Goal: Transaction & Acquisition: Purchase product/service

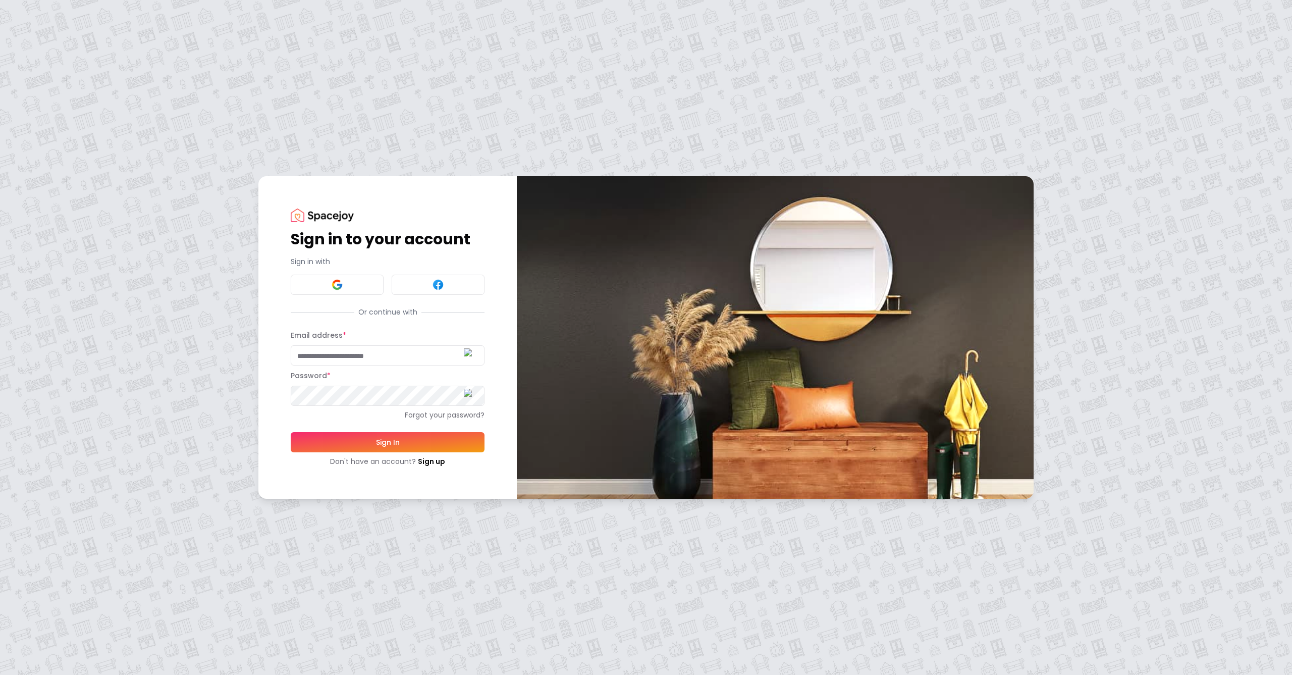
type input "**********"
click at [353, 441] on button "Sign In" at bounding box center [388, 442] width 194 height 20
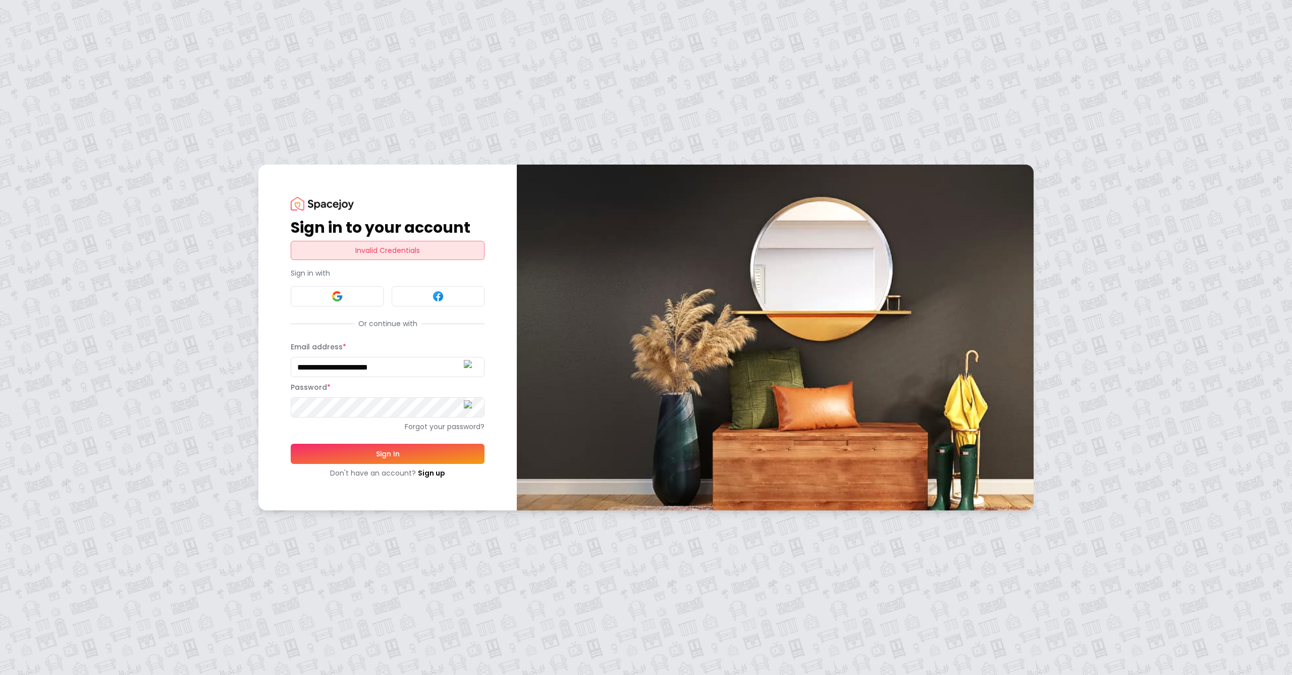
click at [231, 390] on div "**********" at bounding box center [646, 337] width 1292 height 675
click at [388, 453] on button "Sign In" at bounding box center [388, 454] width 194 height 20
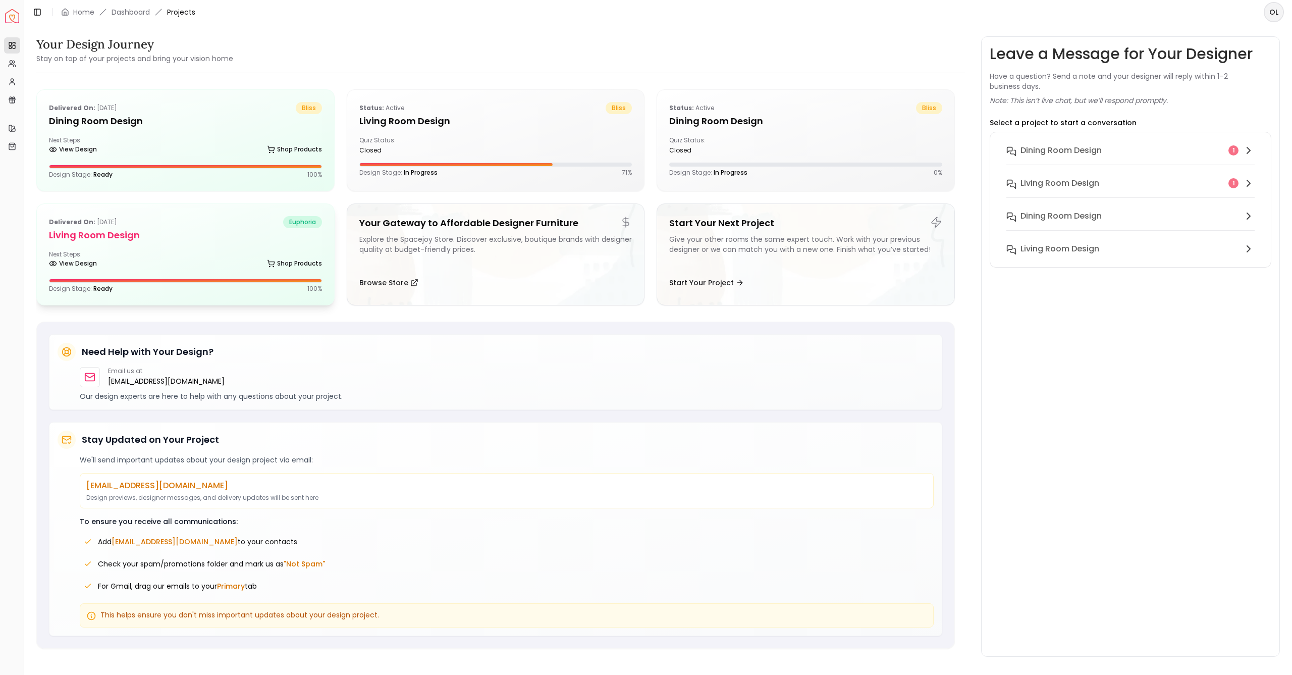
click at [169, 239] on h5 "Living Room Design" at bounding box center [185, 235] width 273 height 14
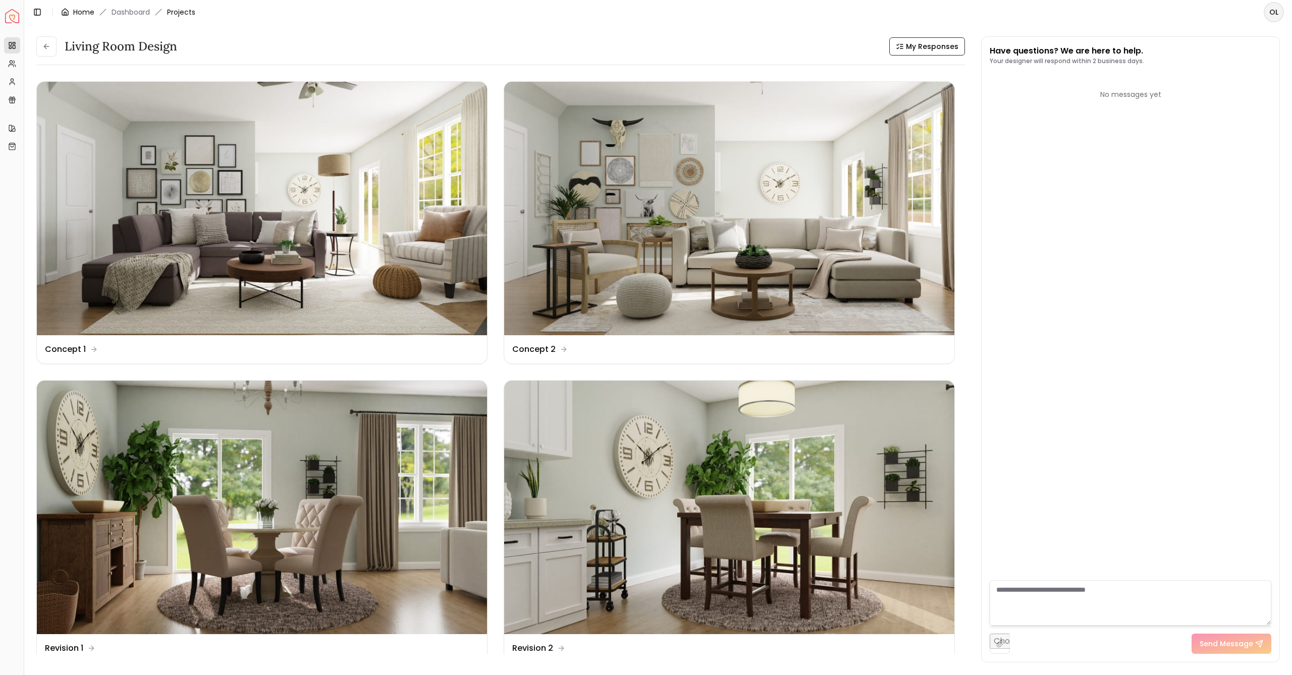
click at [82, 11] on link "Home" at bounding box center [83, 12] width 21 height 10
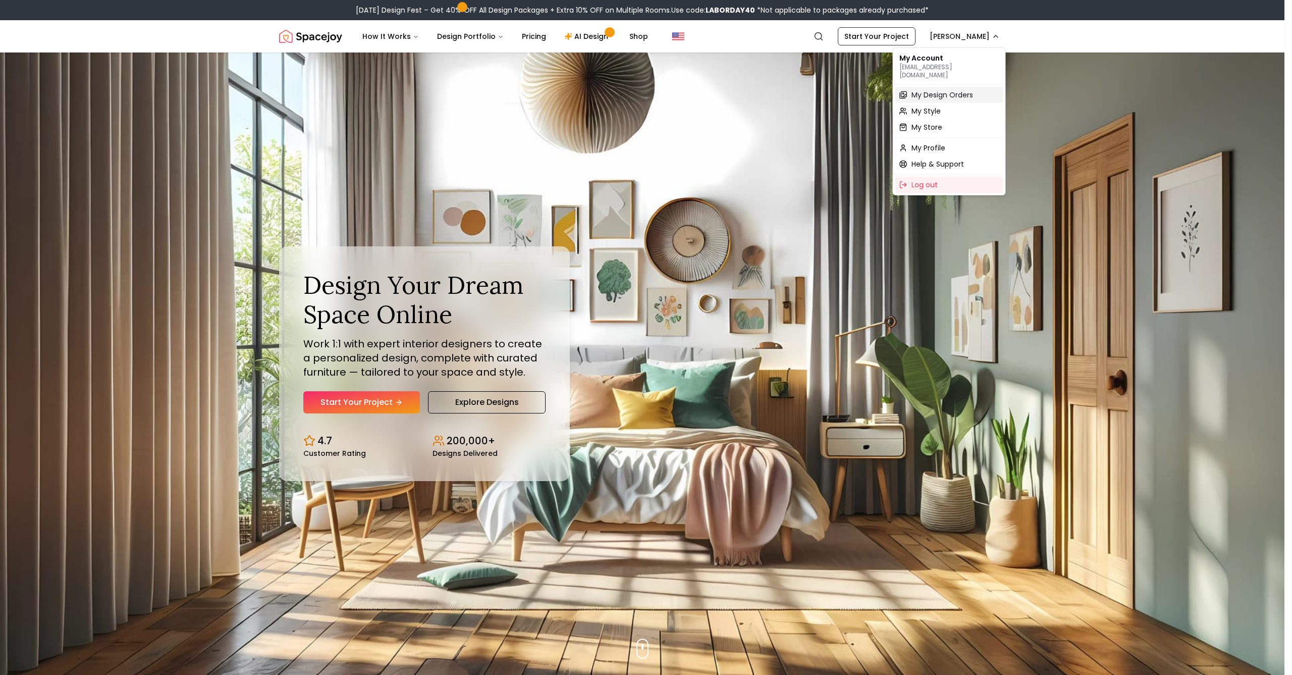
click at [950, 90] on span "My Design Orders" at bounding box center [942, 95] width 62 height 10
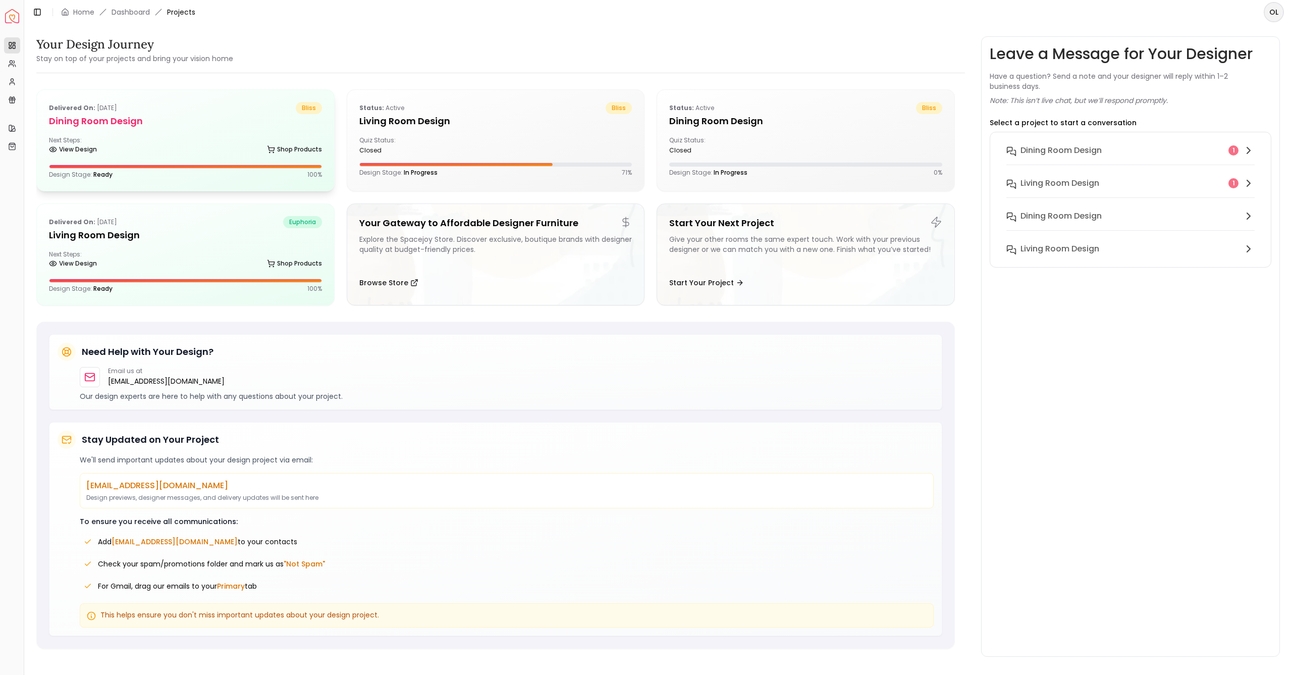
click at [133, 137] on div "Next Steps: View Design Shop Products" at bounding box center [185, 146] width 273 height 20
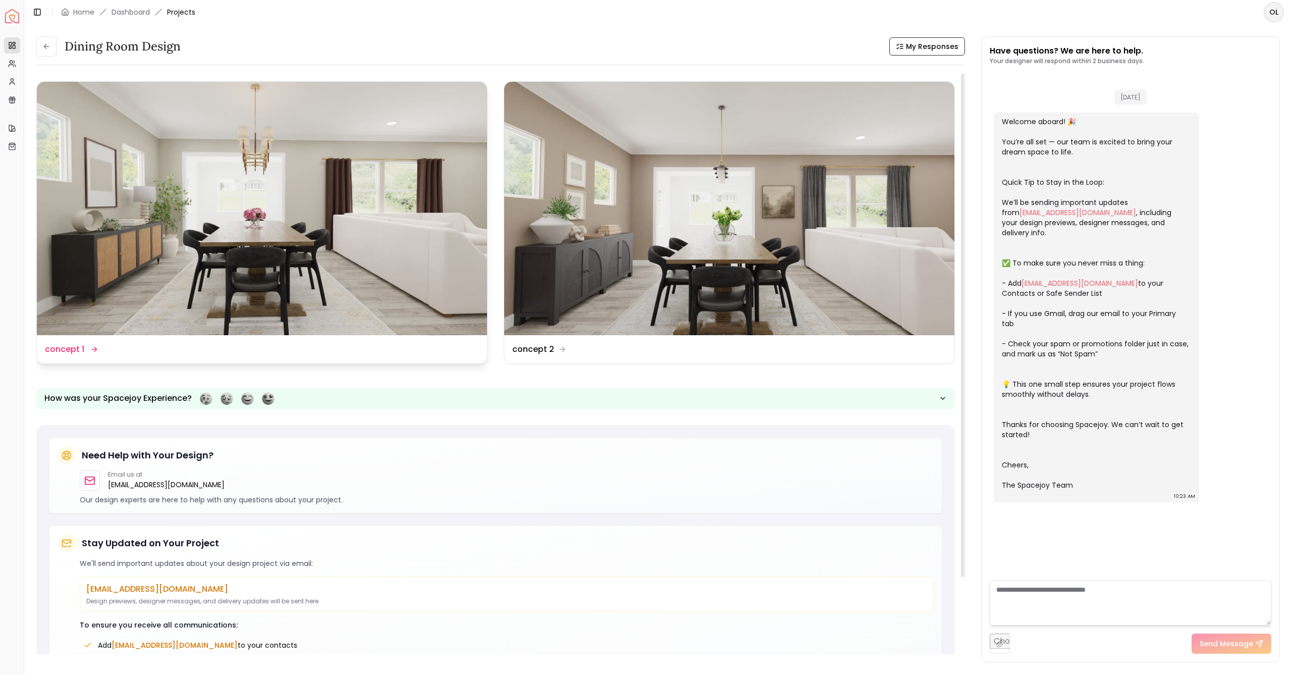
click at [153, 321] on img at bounding box center [262, 208] width 450 height 253
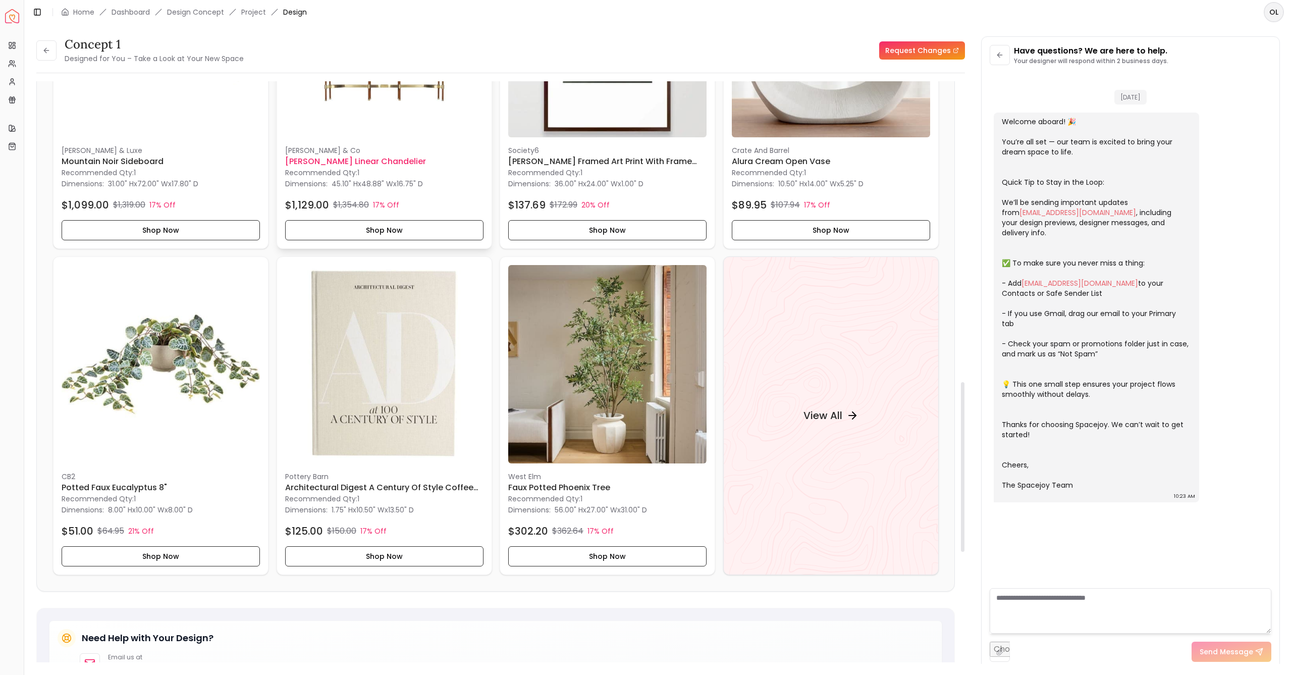
scroll to position [1028, 0]
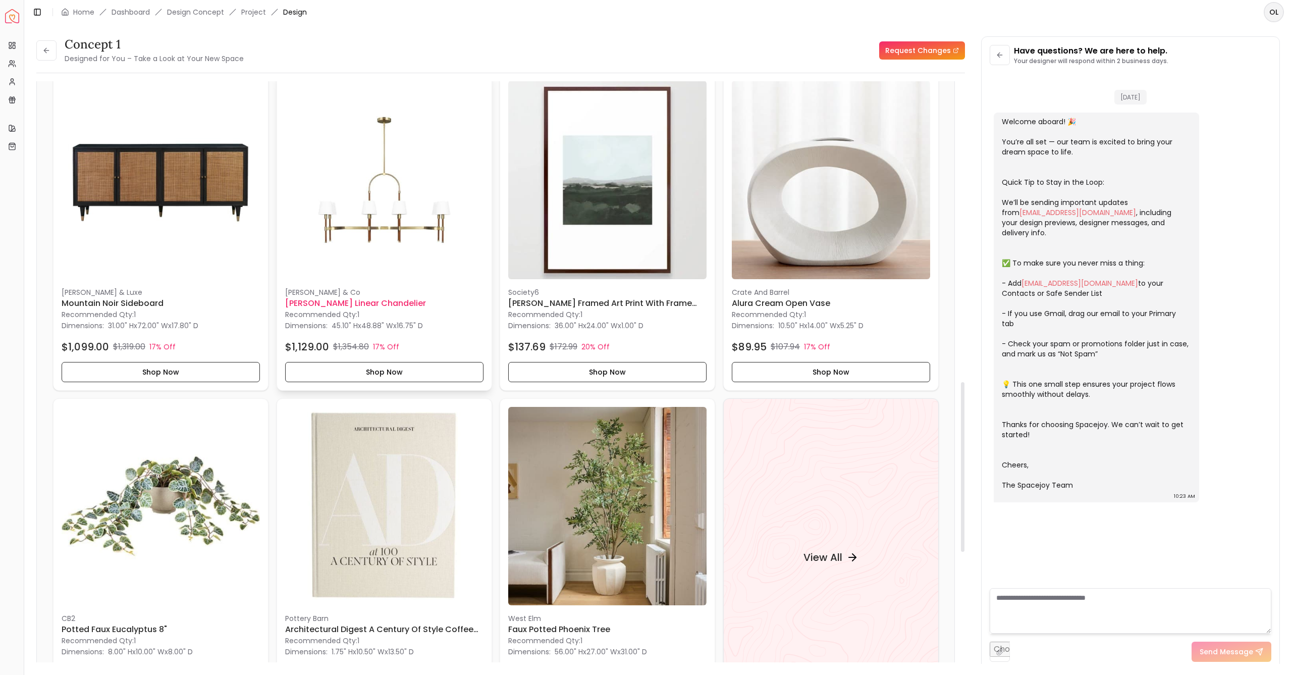
click at [376, 215] on img at bounding box center [384, 180] width 198 height 198
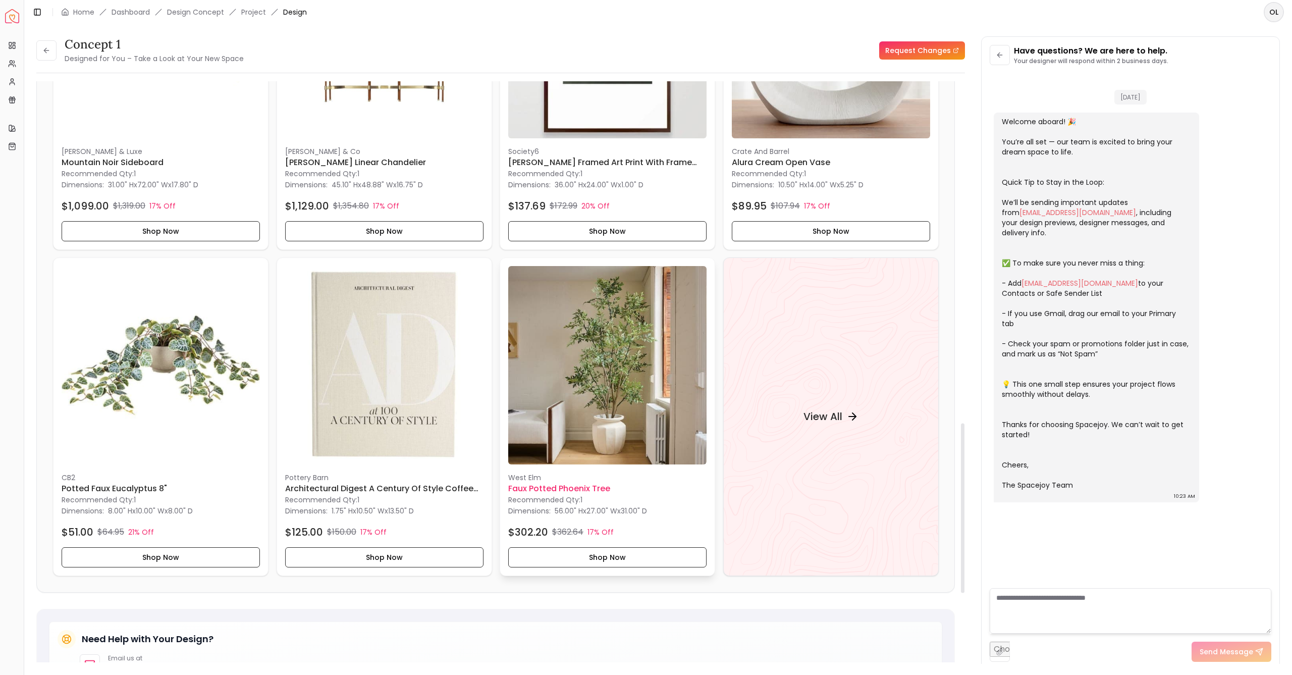
scroll to position [1345, 0]
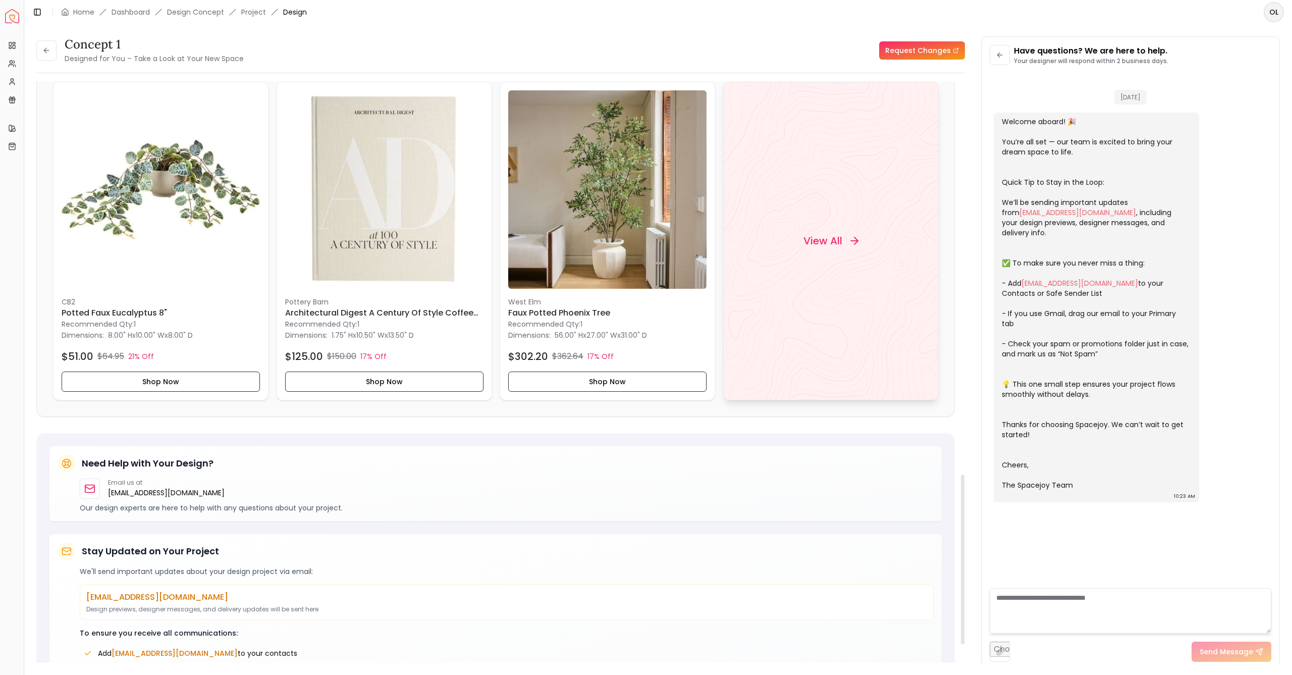
click at [825, 247] on div "View All" at bounding box center [830, 241] width 215 height 318
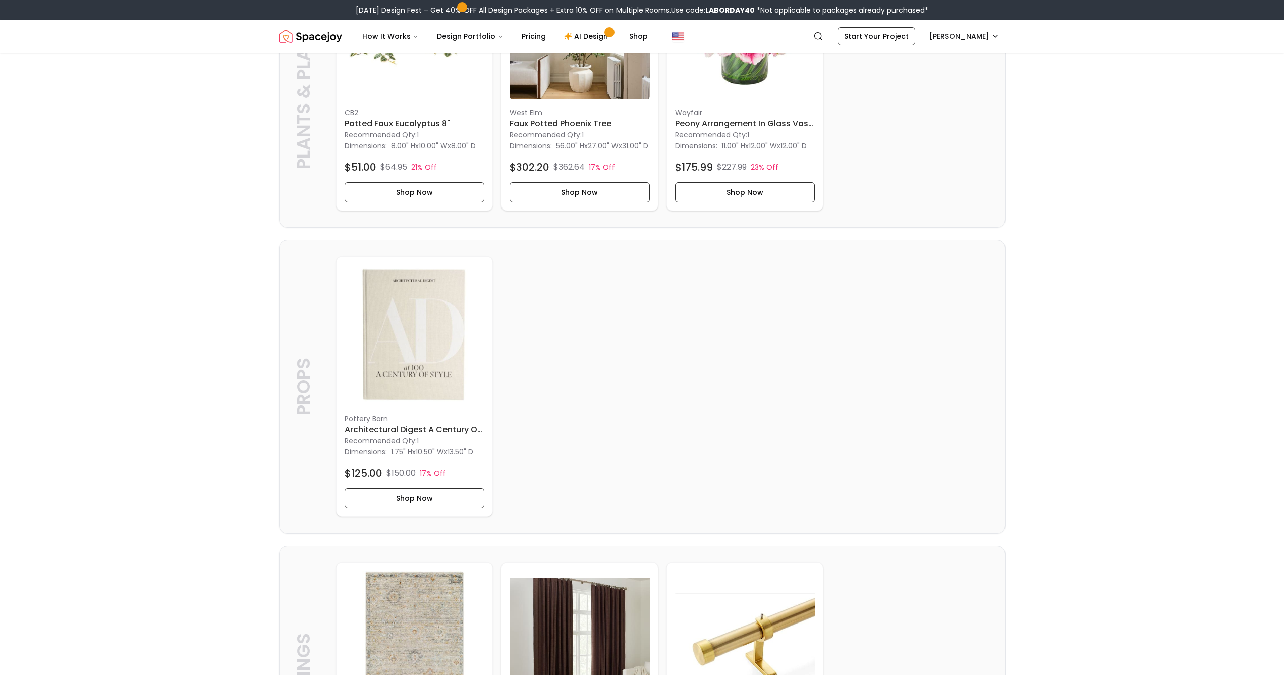
scroll to position [1628, 0]
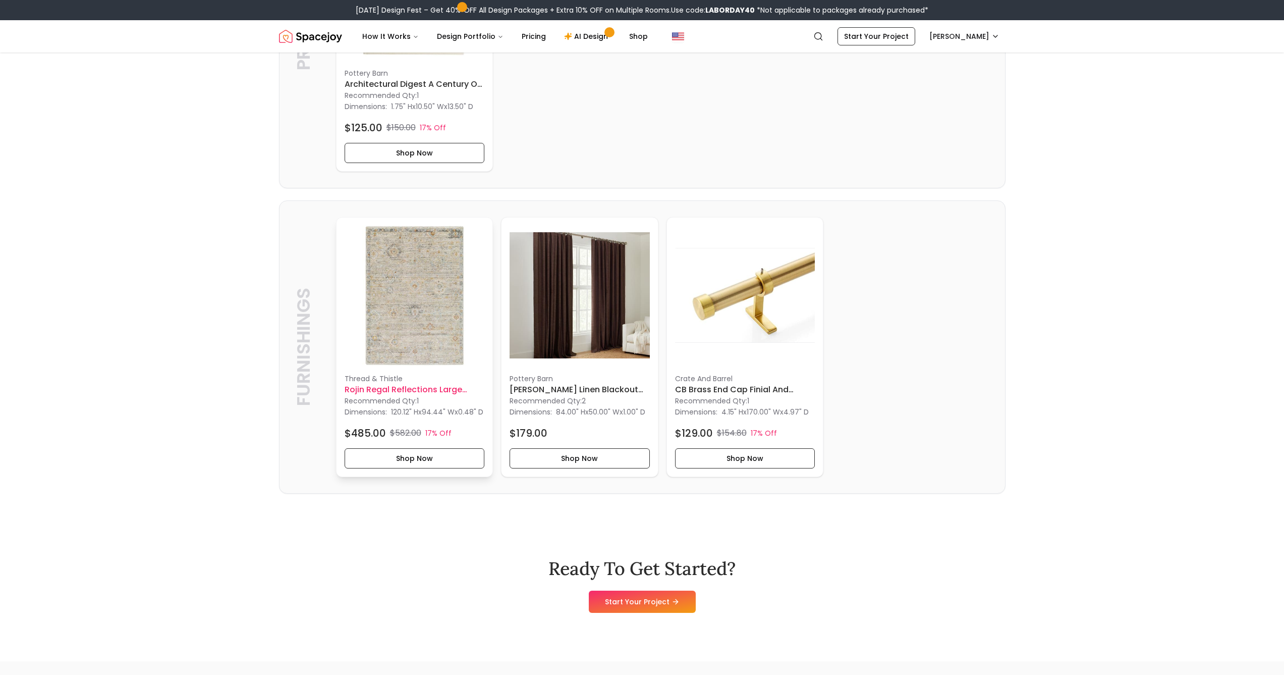
click at [413, 355] on img at bounding box center [415, 296] width 140 height 140
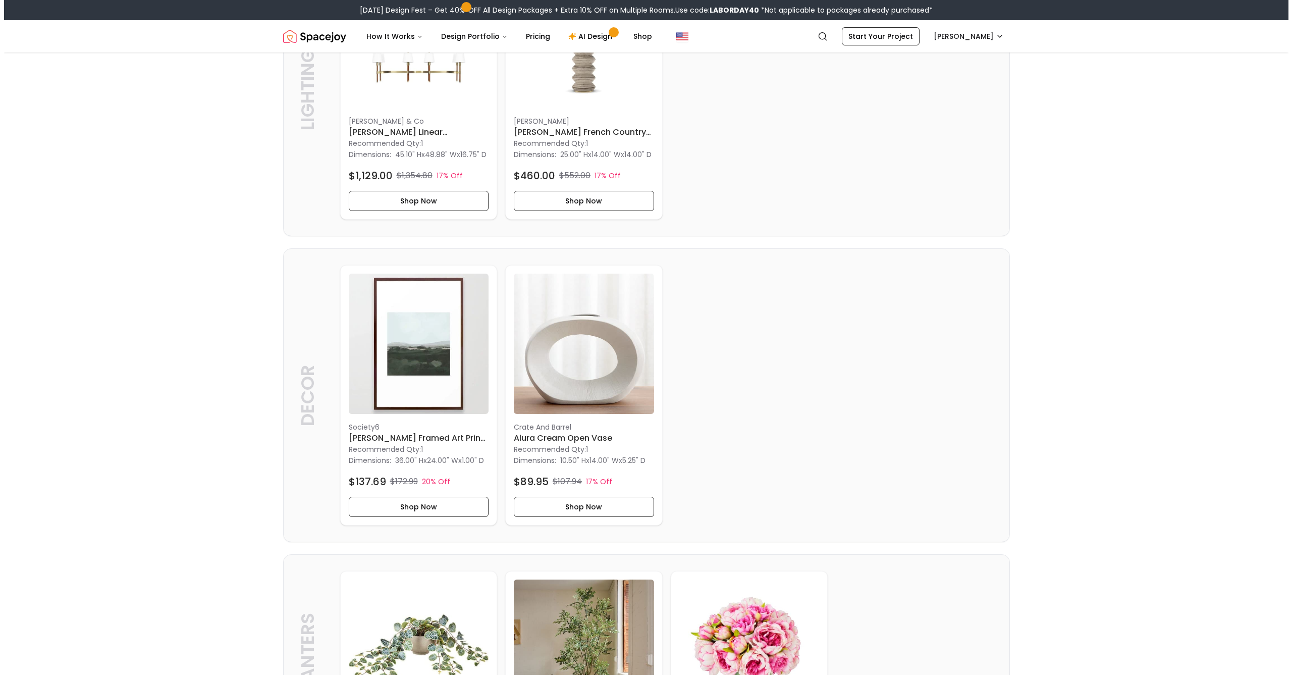
scroll to position [0, 0]
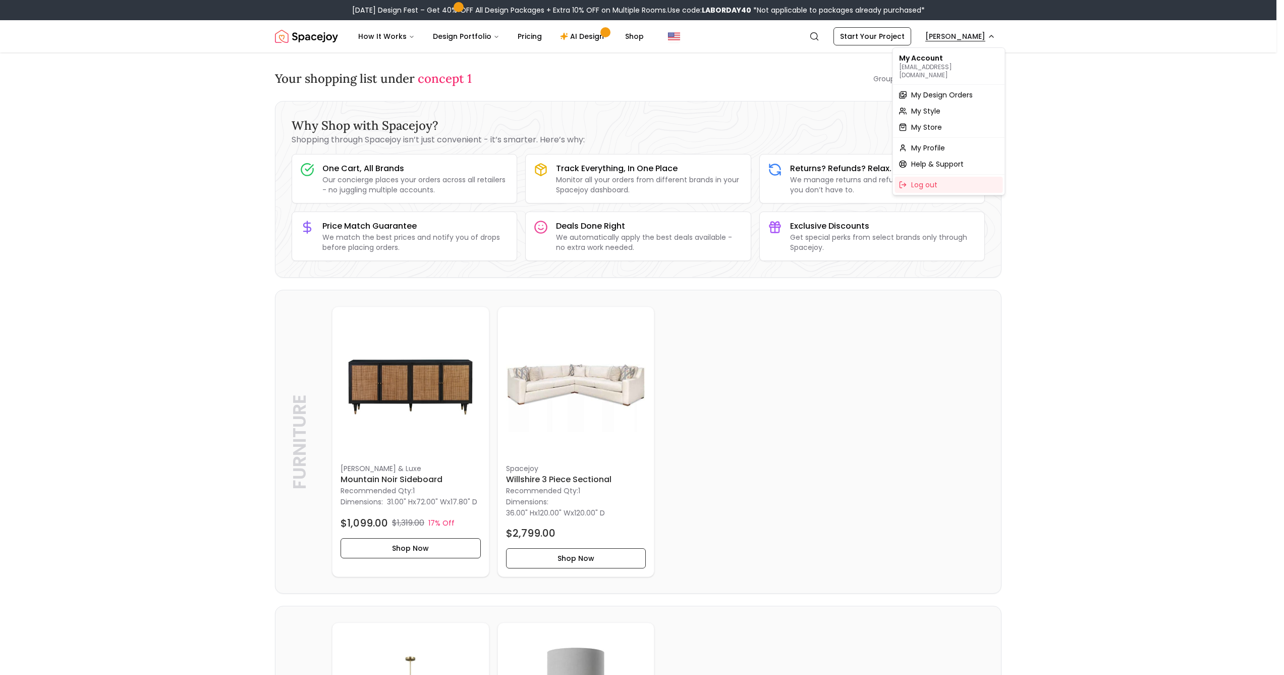
click at [941, 92] on div "My Design Orders" at bounding box center [949, 95] width 108 height 16
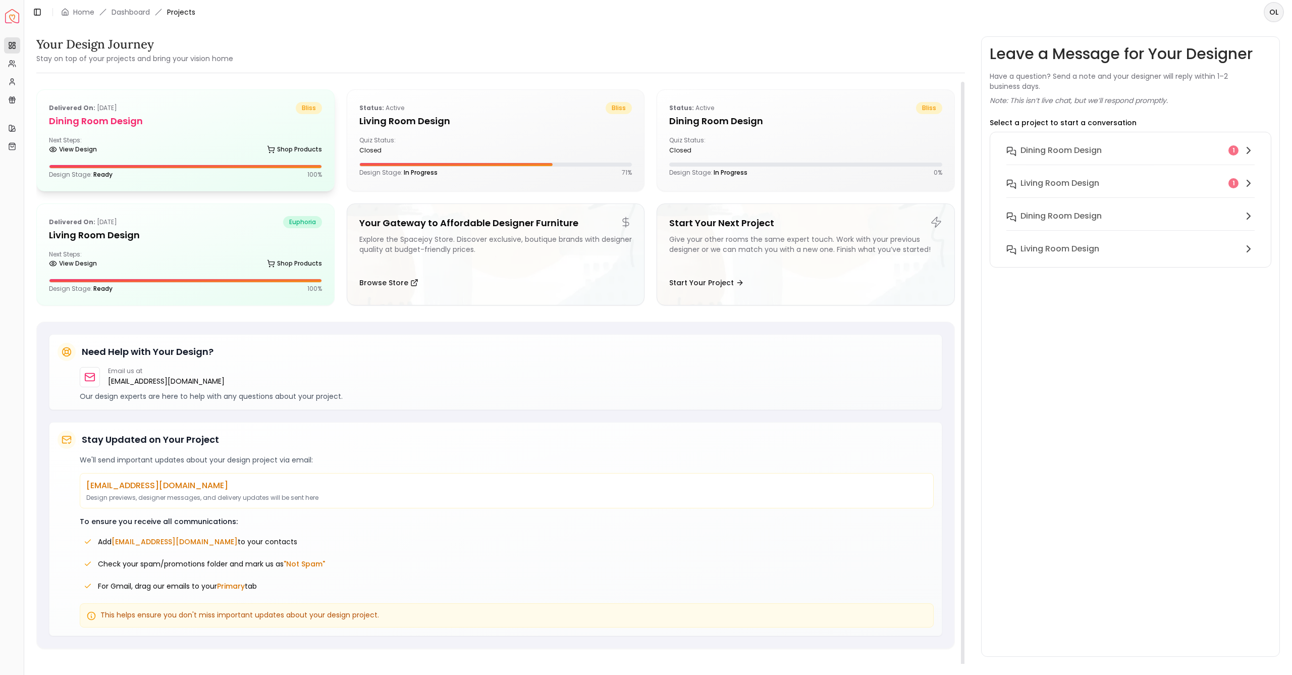
click at [229, 143] on div "Next Steps: View Design Shop Products" at bounding box center [185, 146] width 273 height 20
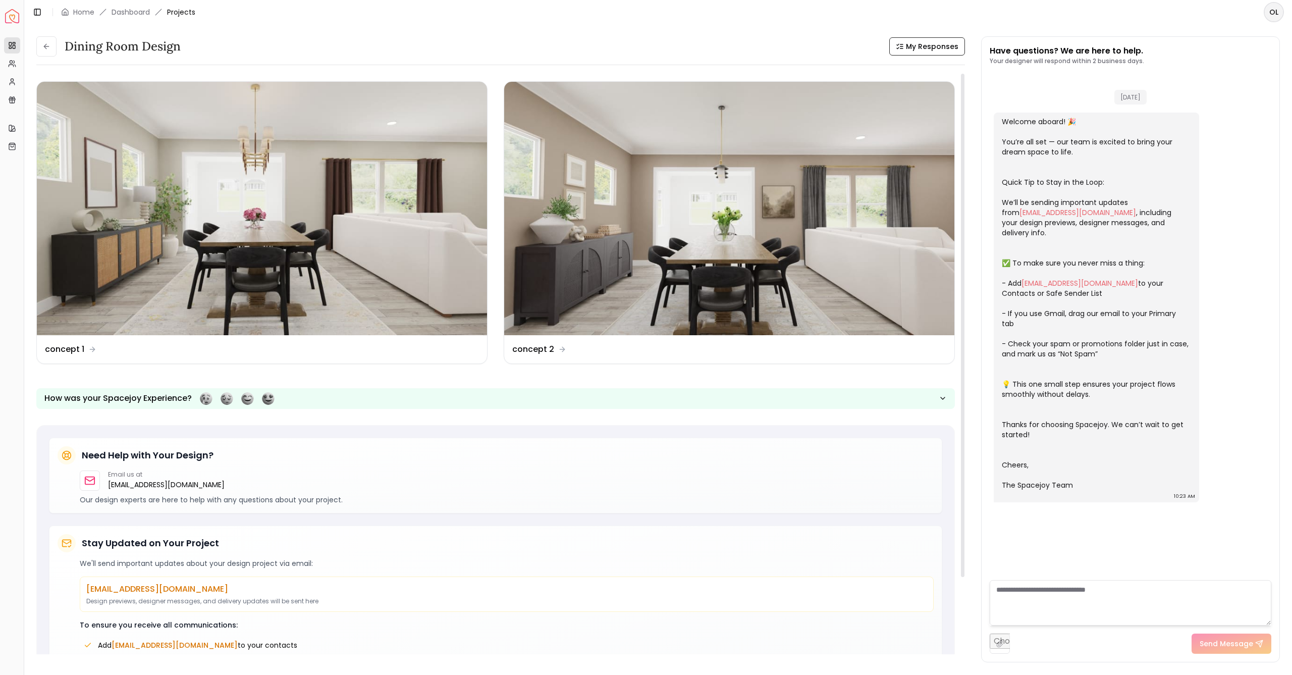
click at [790, 240] on img at bounding box center [729, 208] width 450 height 253
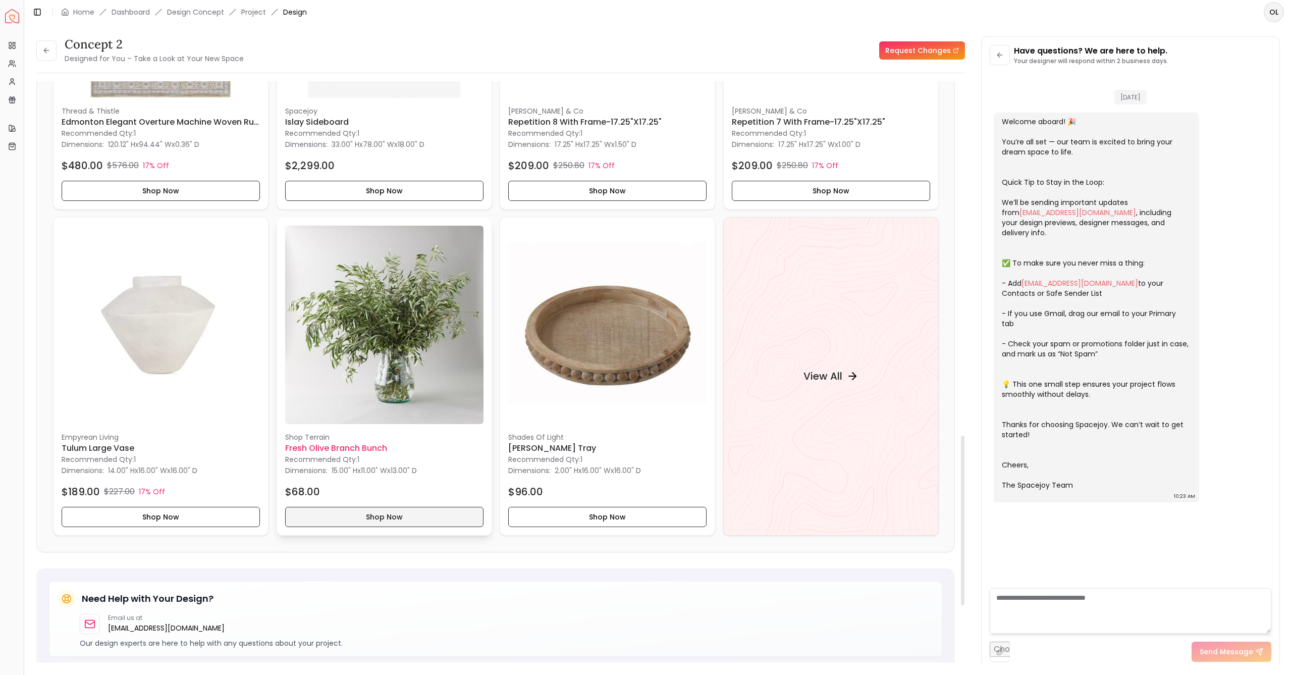
scroll to position [1230, 0]
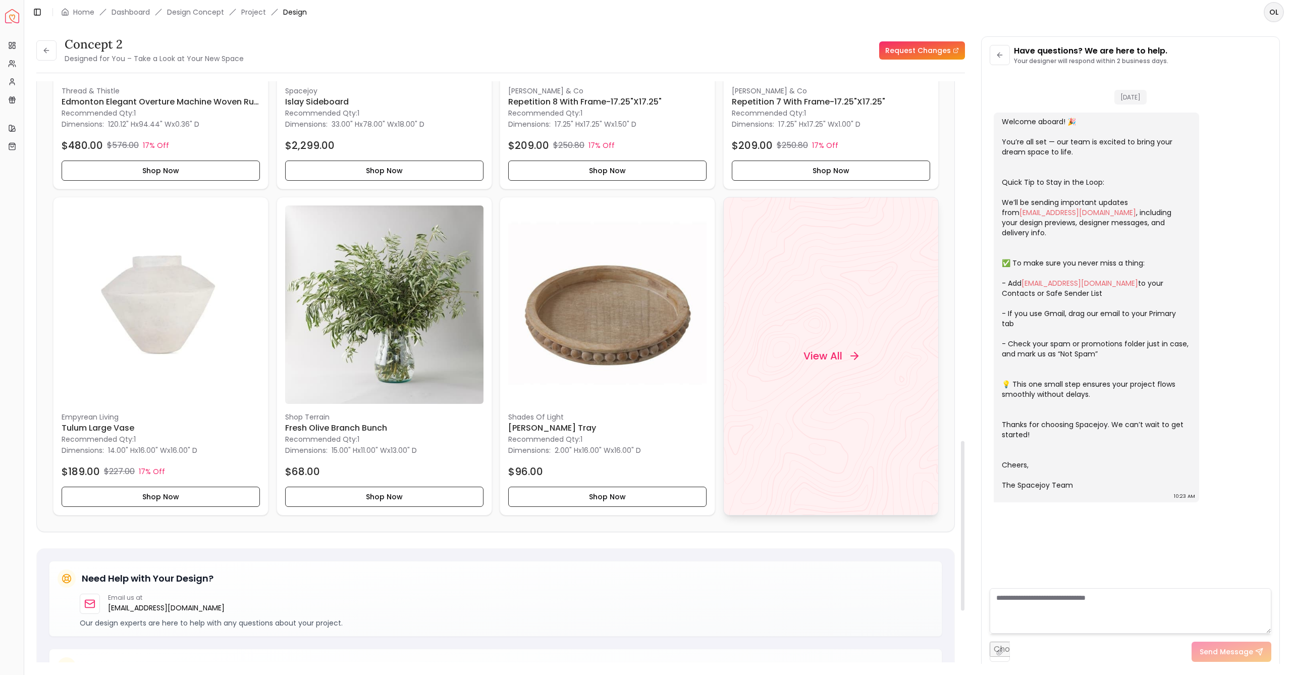
click at [833, 364] on div "View All" at bounding box center [830, 356] width 215 height 318
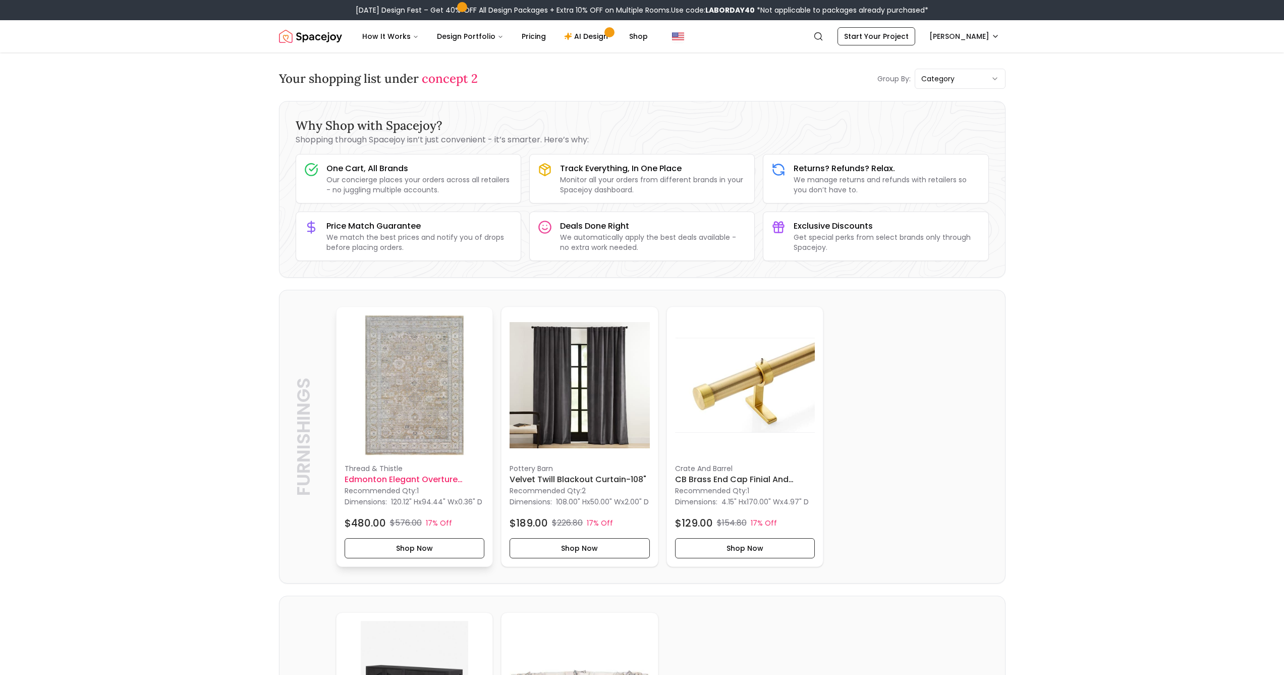
scroll to position [33, 0]
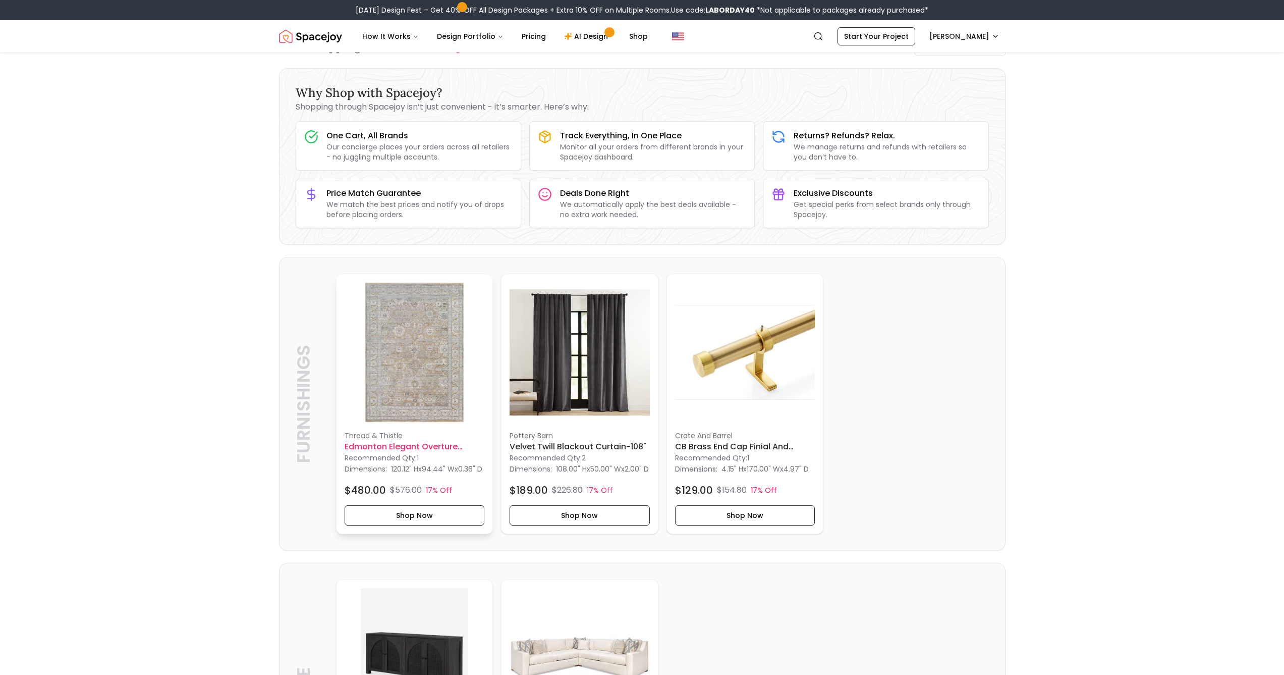
click at [412, 391] on img at bounding box center [415, 352] width 140 height 140
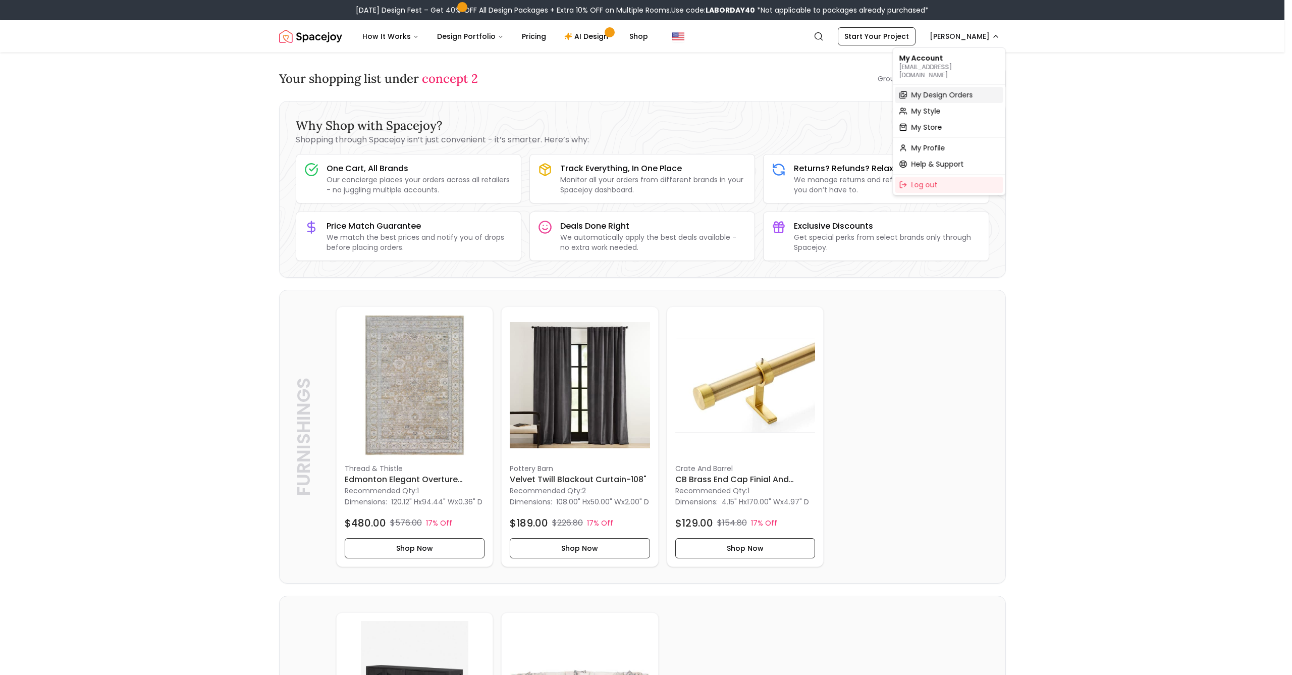
click at [953, 90] on span "My Design Orders" at bounding box center [942, 95] width 62 height 10
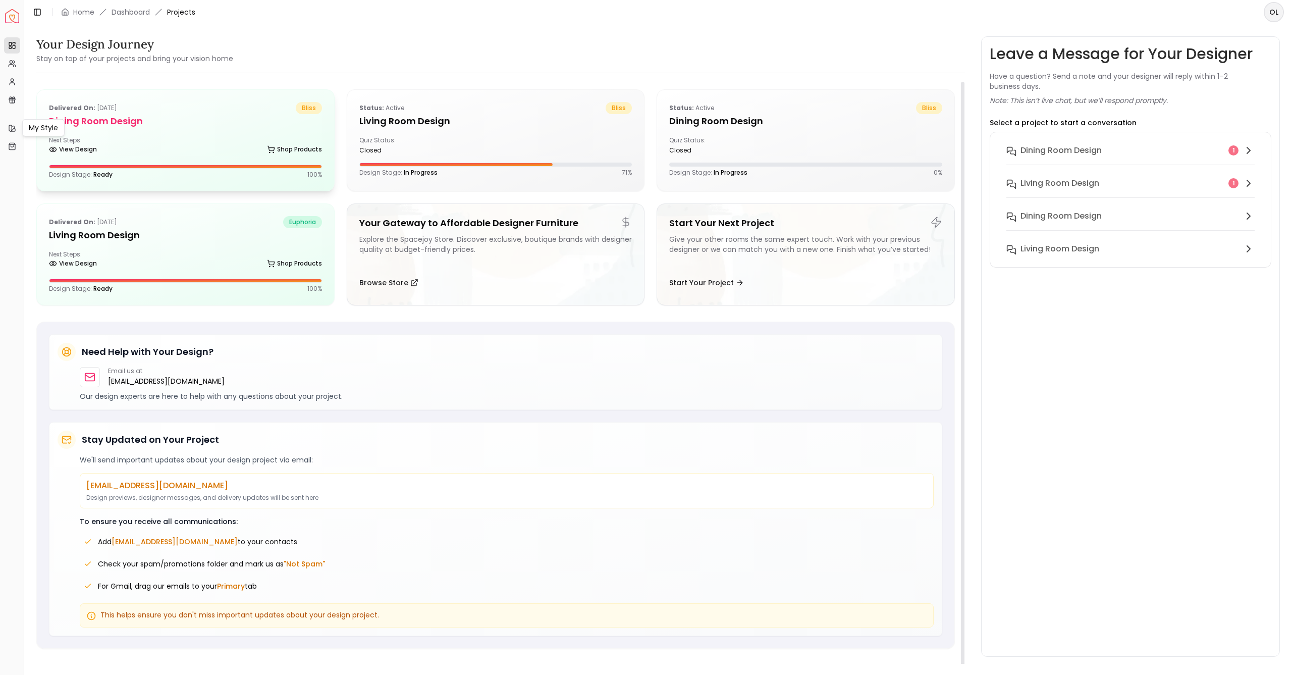
click at [177, 147] on div "View Design Shop Products" at bounding box center [185, 151] width 273 height 10
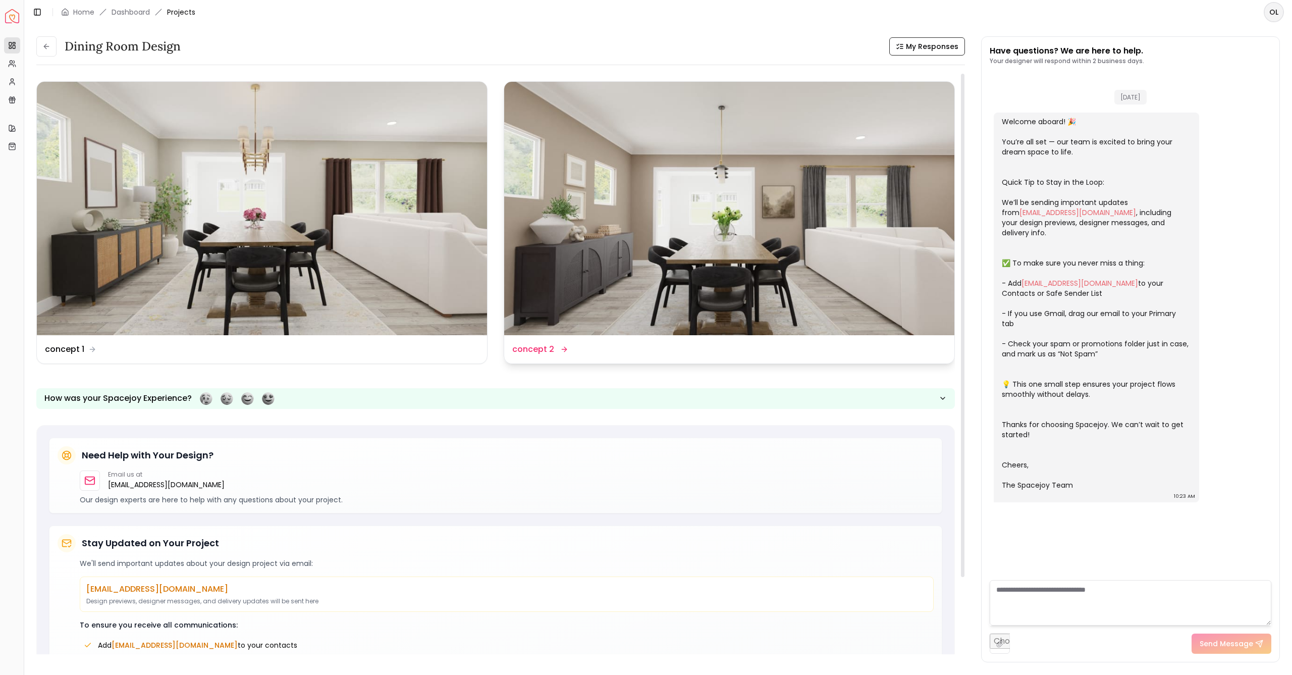
click at [722, 169] on img at bounding box center [729, 208] width 450 height 253
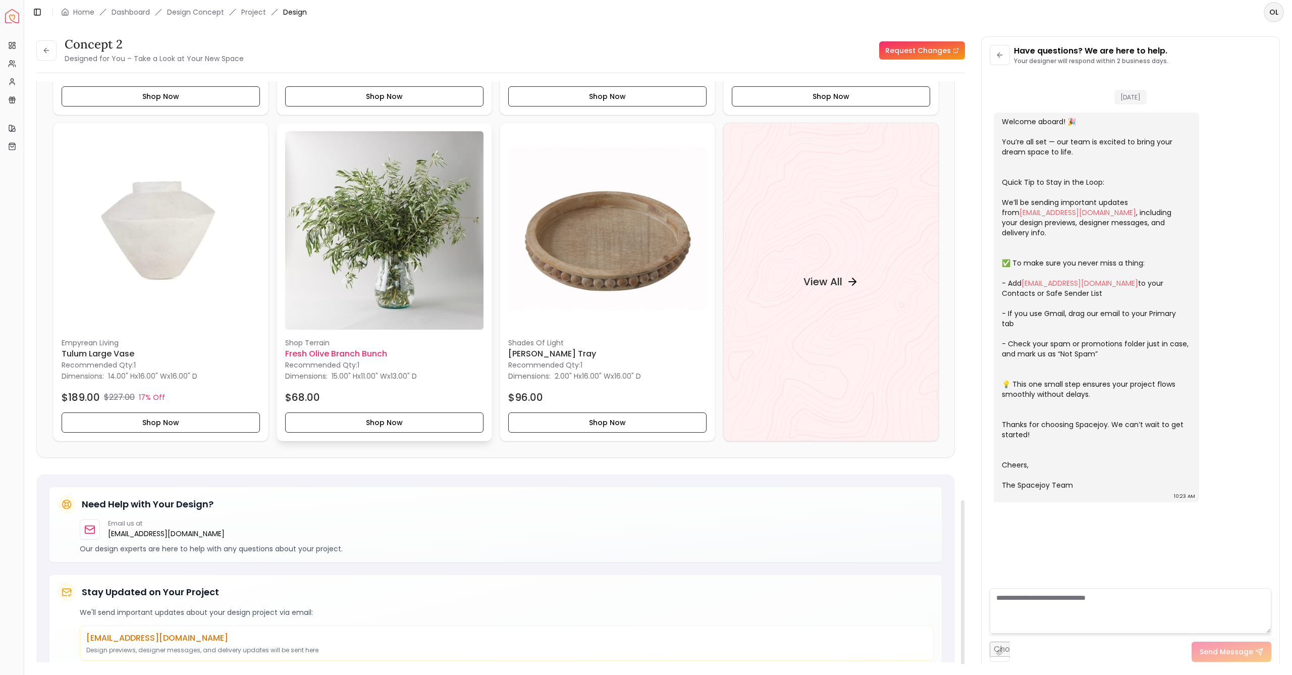
scroll to position [1147, 0]
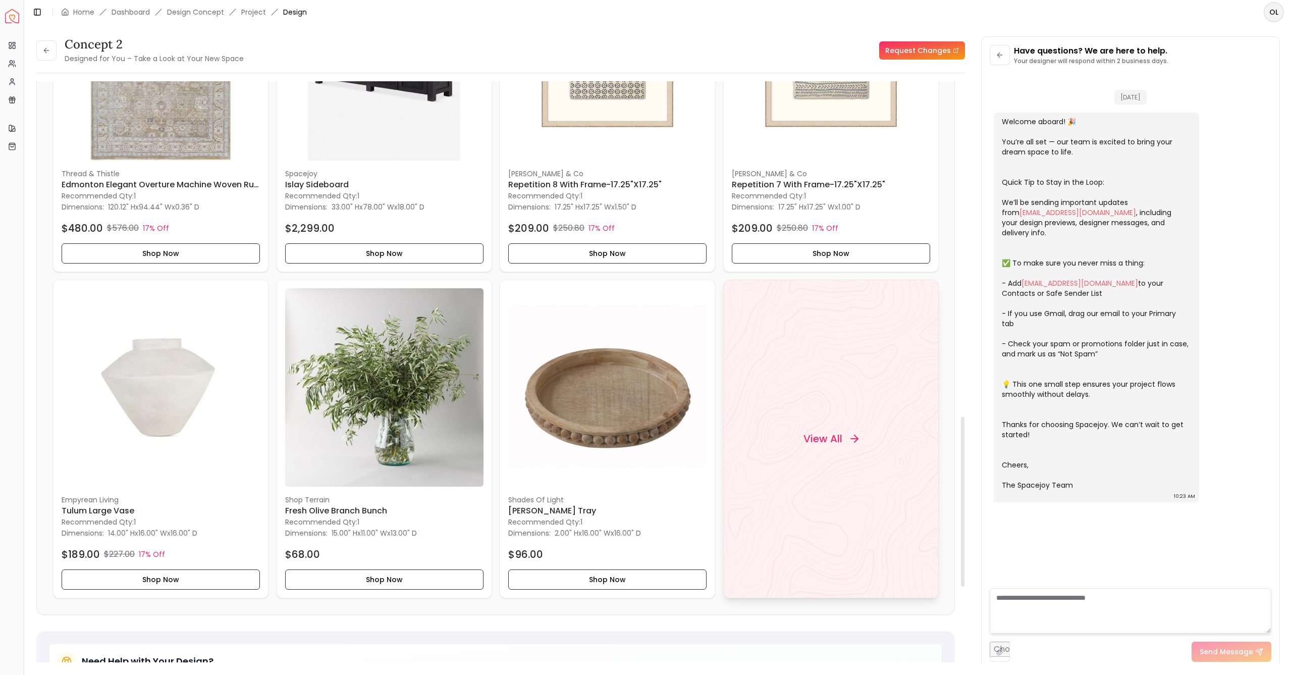
click at [849, 432] on icon at bounding box center [854, 438] width 12 height 12
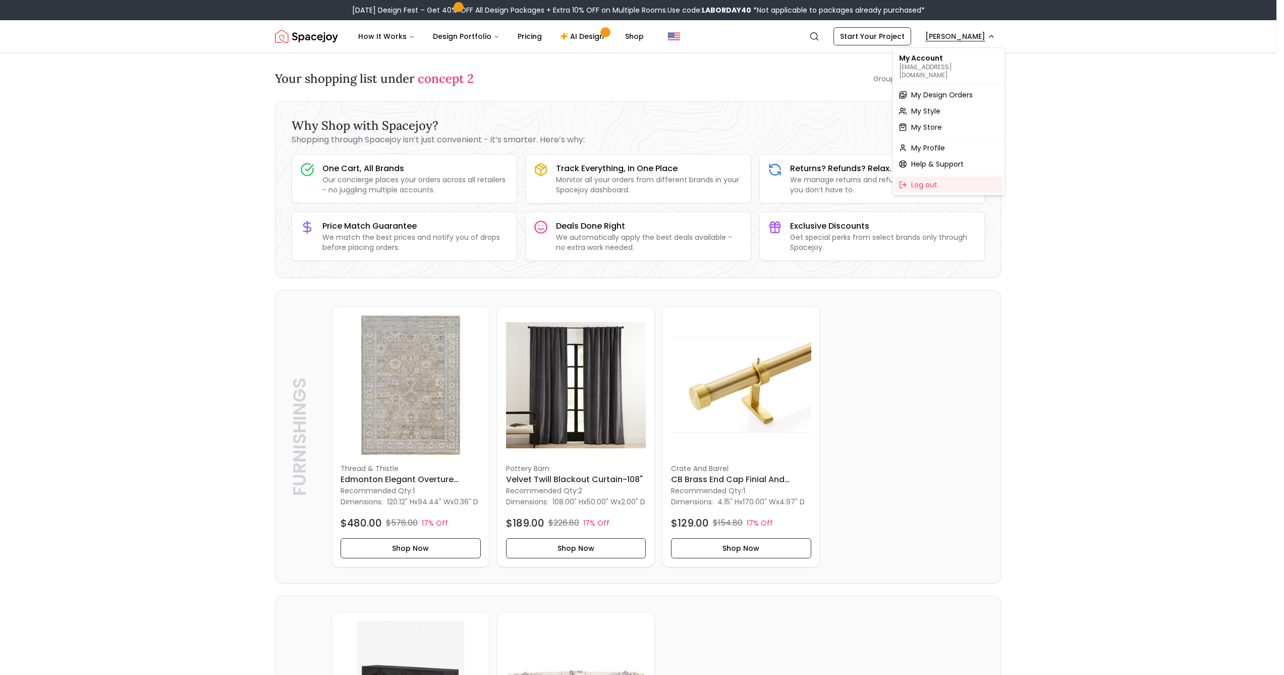
drag, startPoint x: 933, startPoint y: 103, endPoint x: 948, endPoint y: 89, distance: 20.4
click at [948, 91] on div "My Design Orders My Style My Store" at bounding box center [949, 111] width 108 height 48
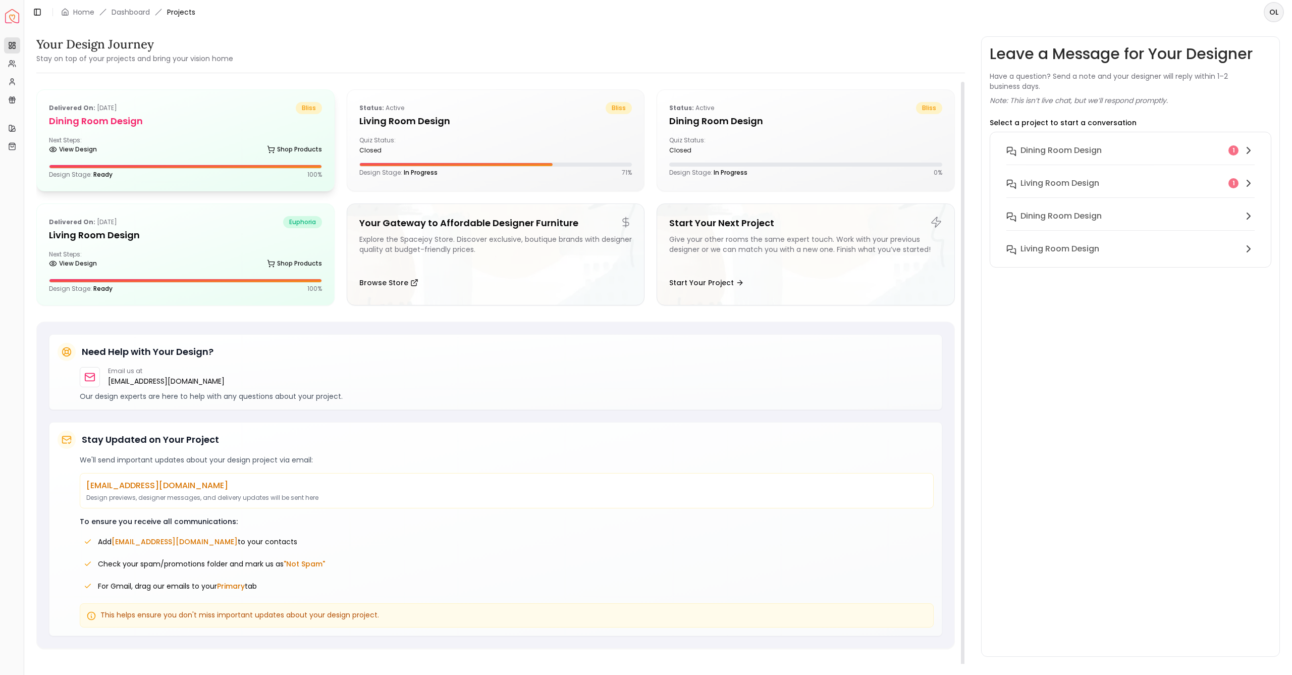
click at [205, 156] on div "Delivered on: [DATE] bliss Dining Room design Next Steps: View Design Shop Prod…" at bounding box center [185, 140] width 297 height 101
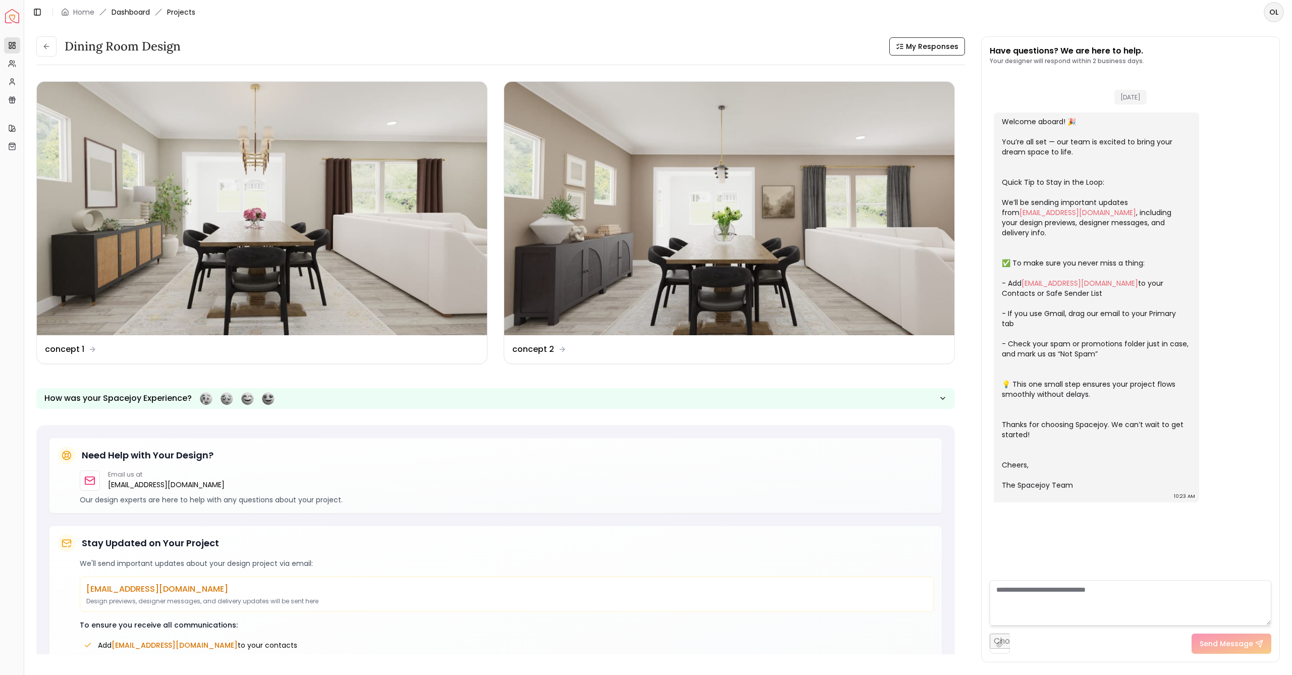
click at [116, 14] on link "Dashboard" at bounding box center [131, 12] width 38 height 10
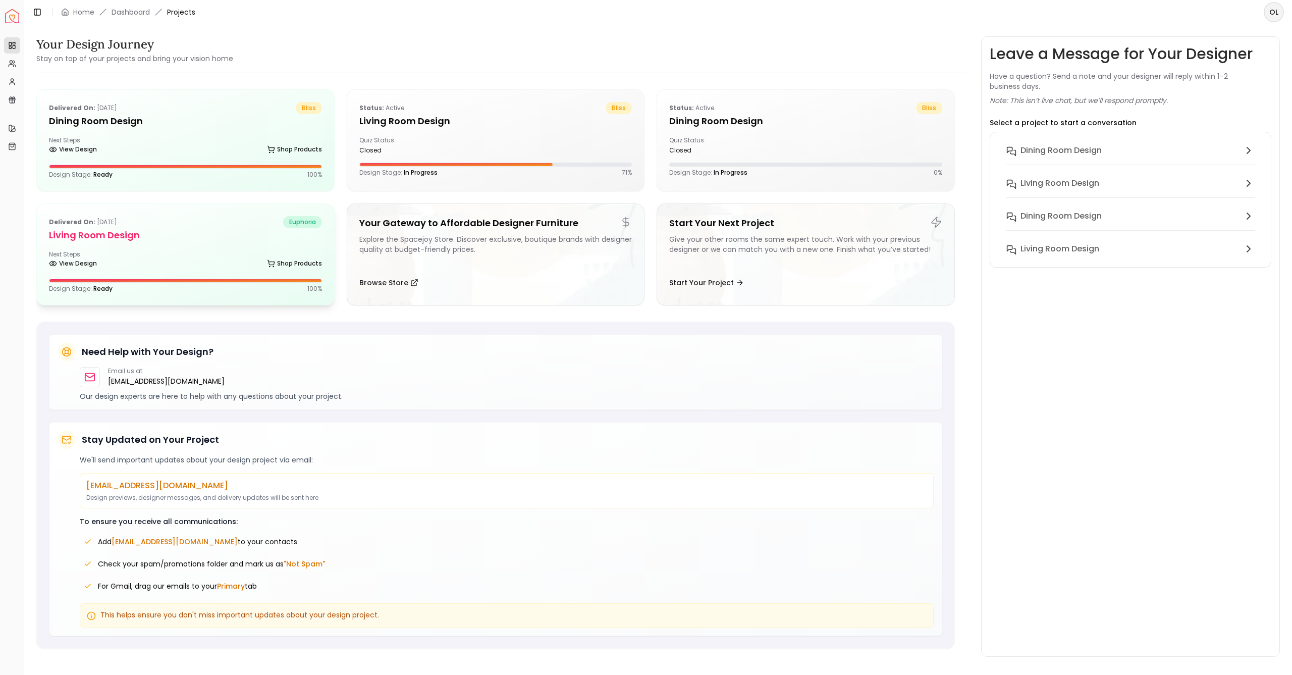
click at [159, 236] on h5 "Living Room Design" at bounding box center [185, 235] width 273 height 14
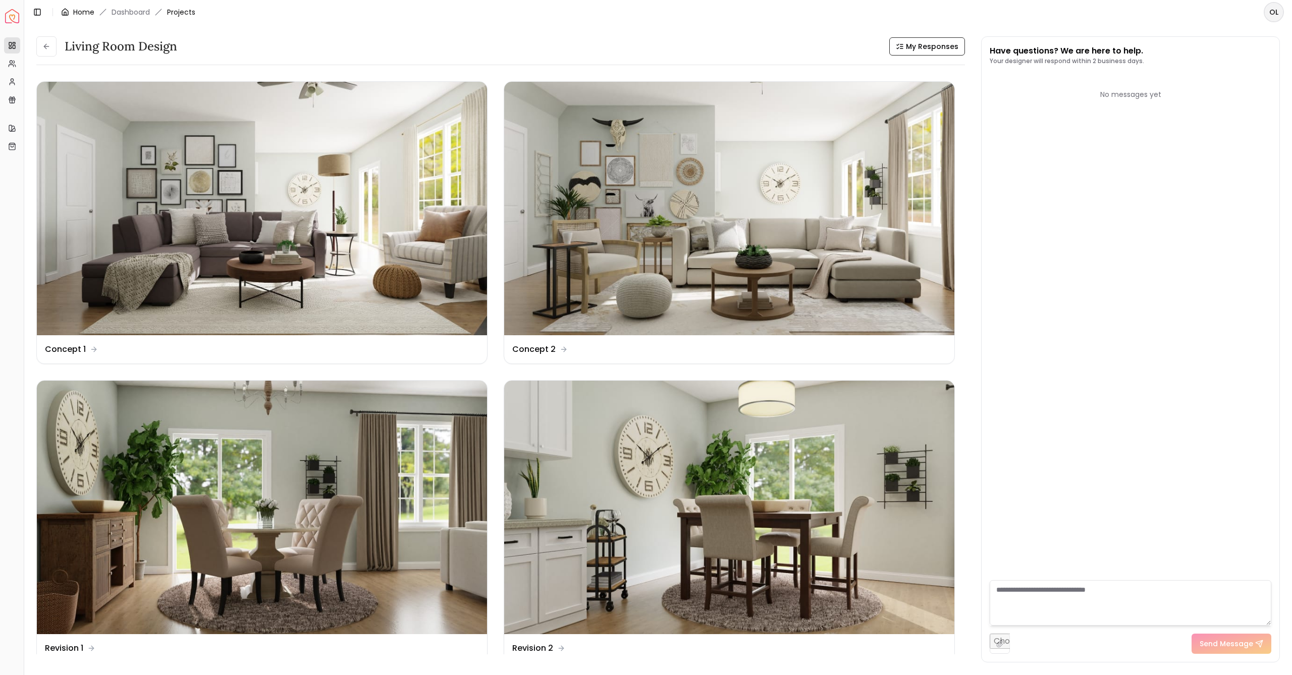
click at [89, 12] on link "Home" at bounding box center [83, 12] width 21 height 10
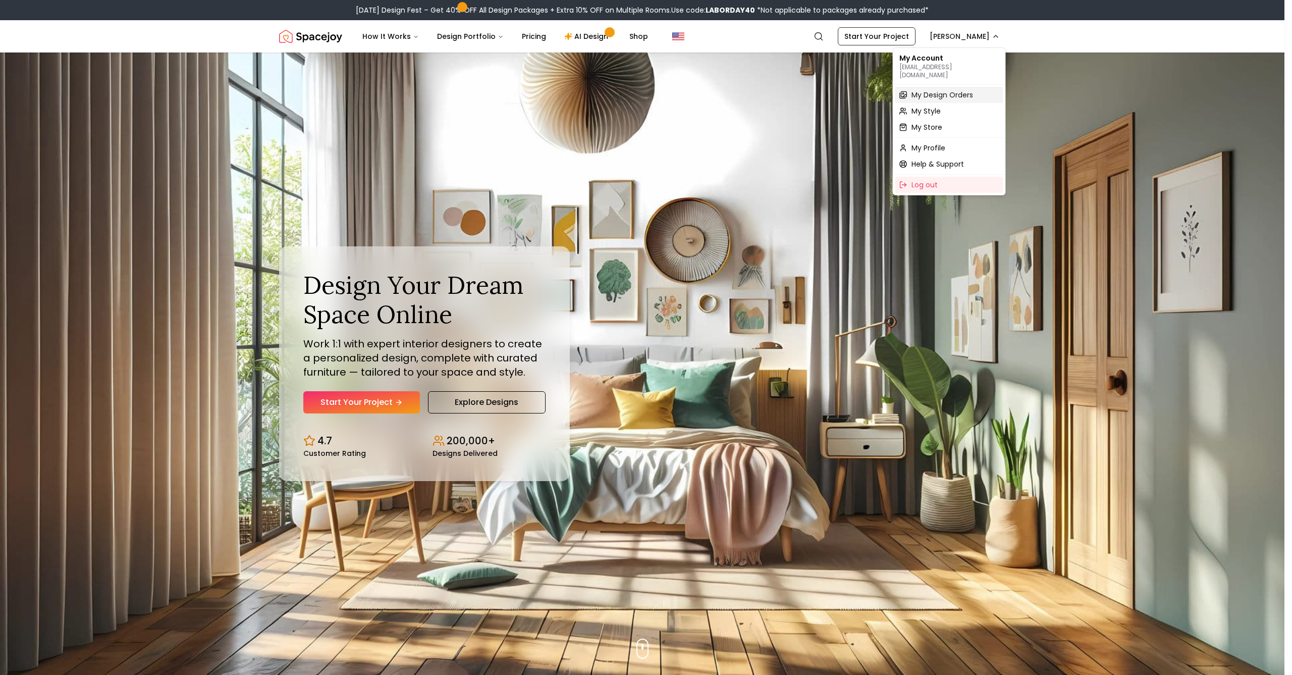
click at [945, 90] on span "My Design Orders" at bounding box center [942, 95] width 62 height 10
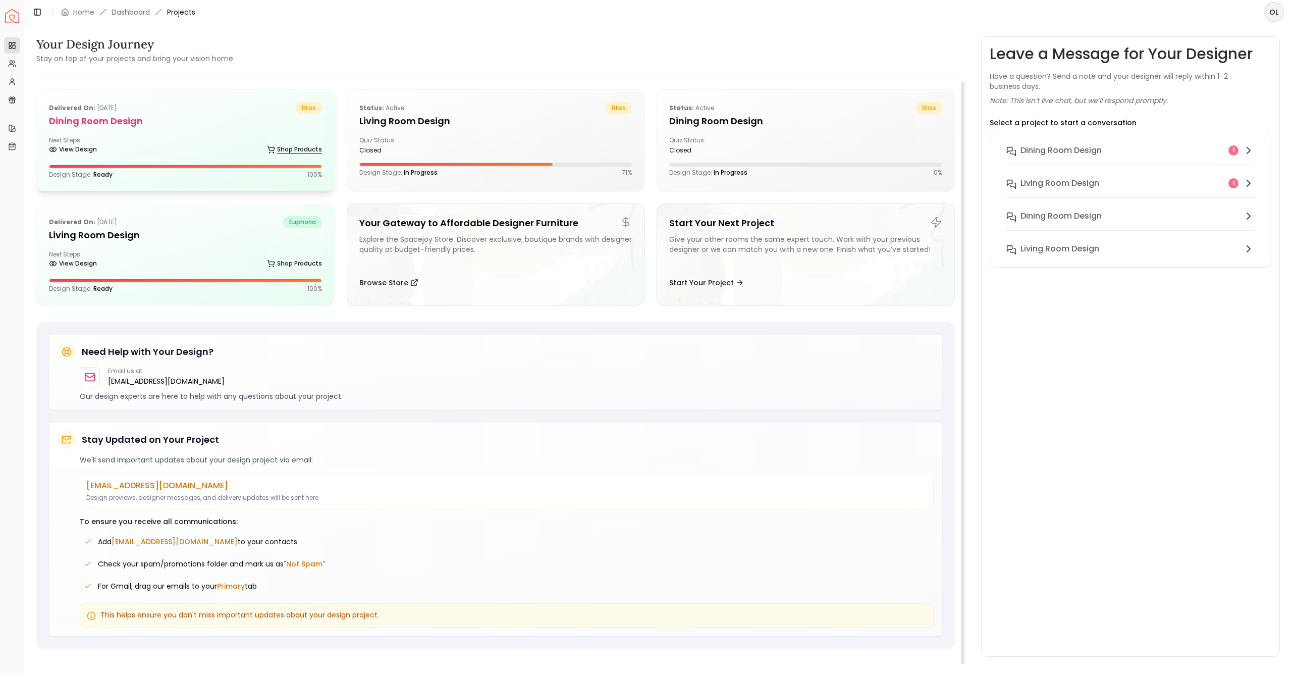
click at [267, 146] on icon at bounding box center [271, 149] width 8 height 8
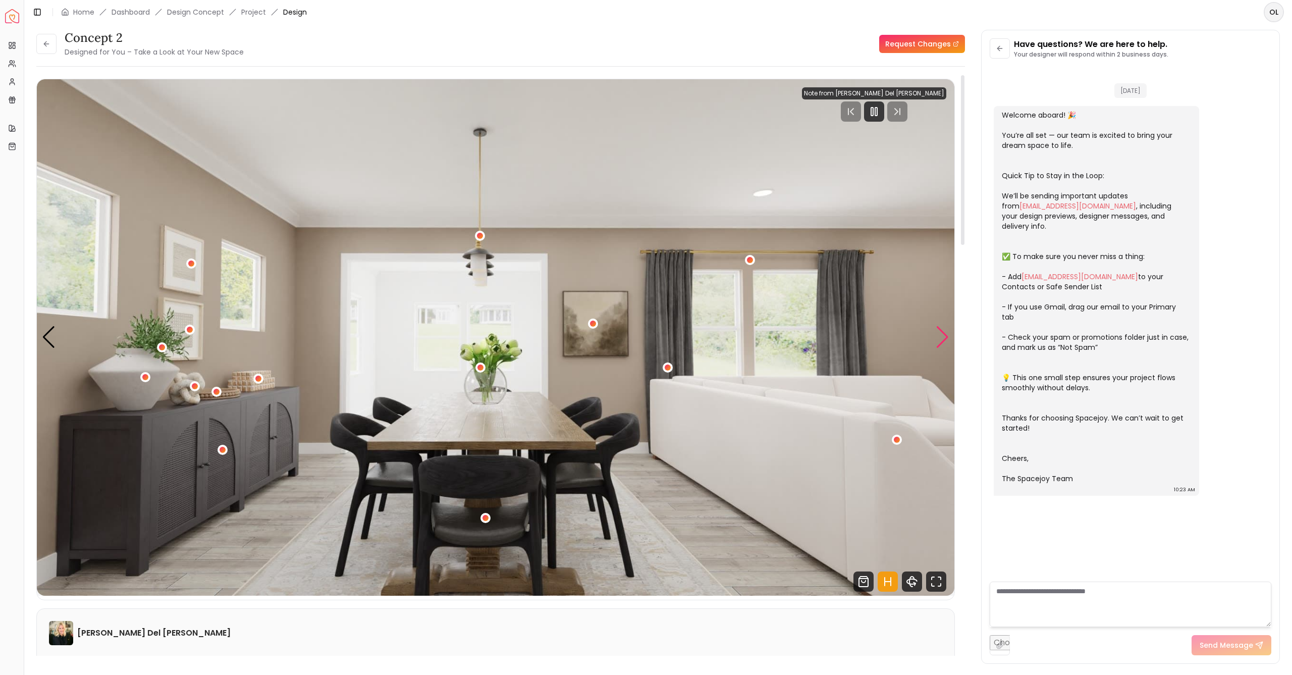
click at [936, 336] on div "Next slide" at bounding box center [943, 337] width 14 height 22
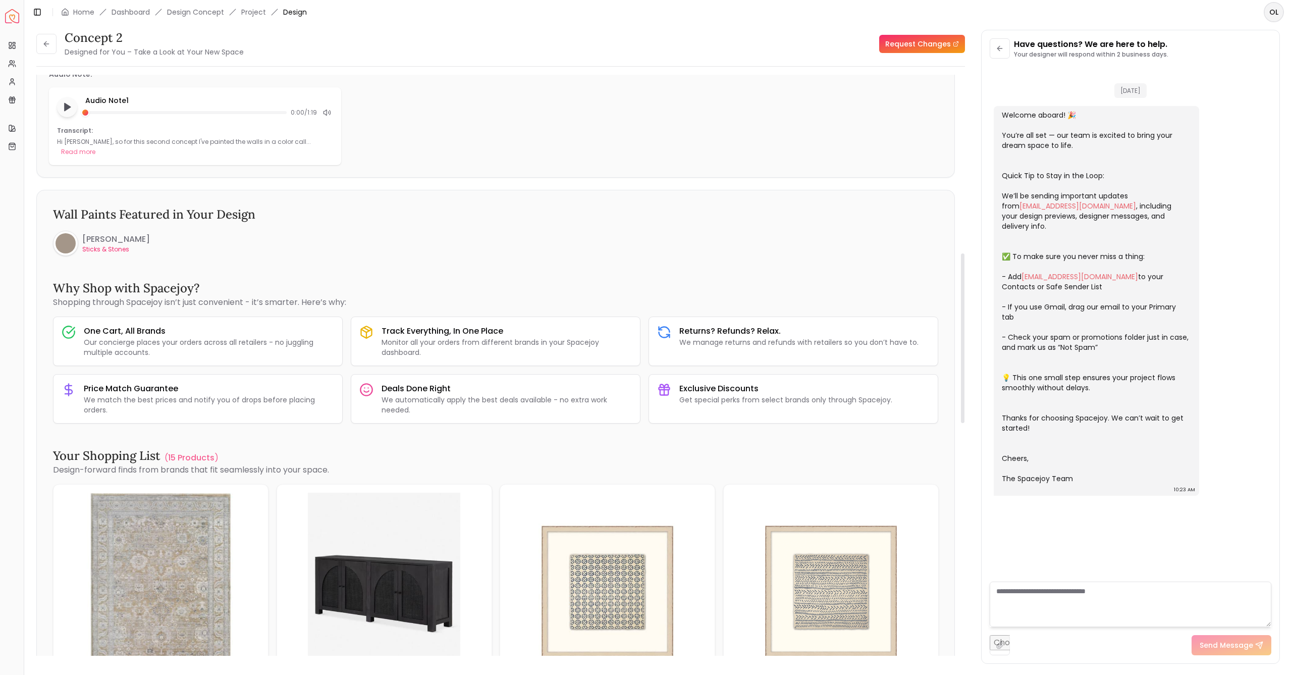
scroll to position [411, 0]
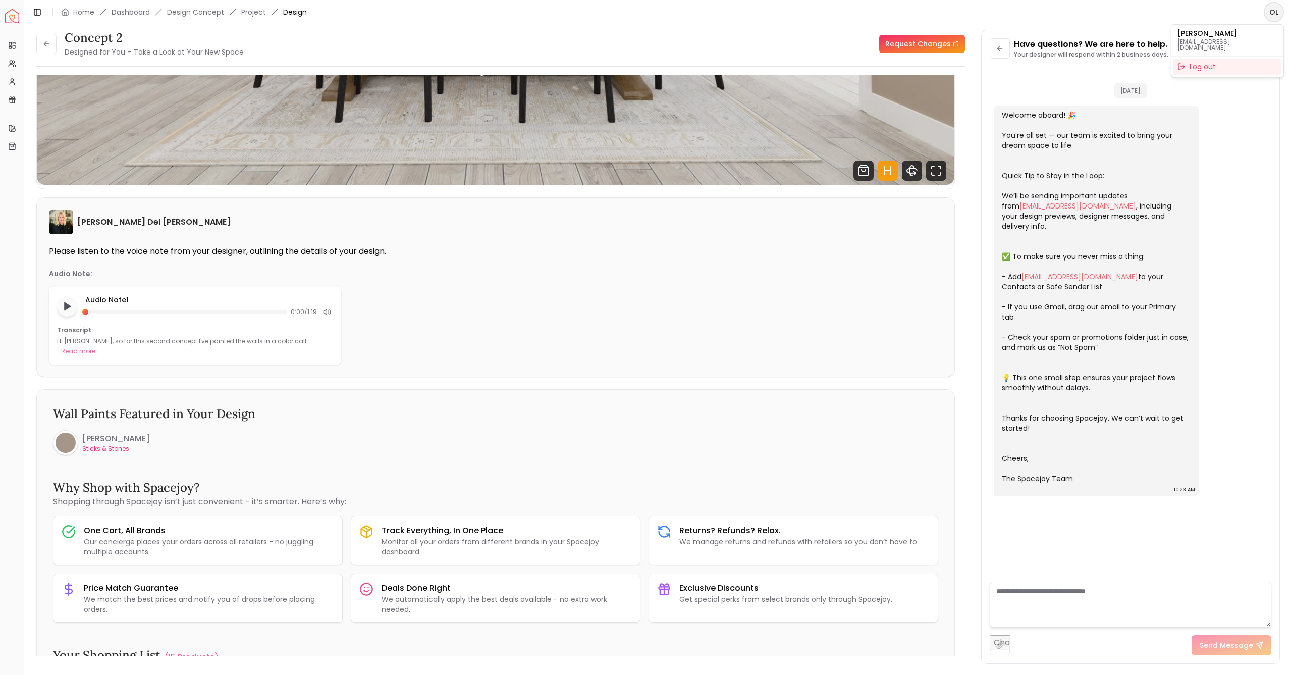
click at [1270, 20] on html "Spacejoy Dashboard Overview Projects My Referrals My Profile Gift Card Balance …" at bounding box center [646, 337] width 1292 height 675
click at [189, 14] on html "Spacejoy Dashboard Overview Projects My Referrals My Profile Gift Card Balance …" at bounding box center [646, 337] width 1292 height 675
click at [44, 48] on button at bounding box center [46, 44] width 20 height 20
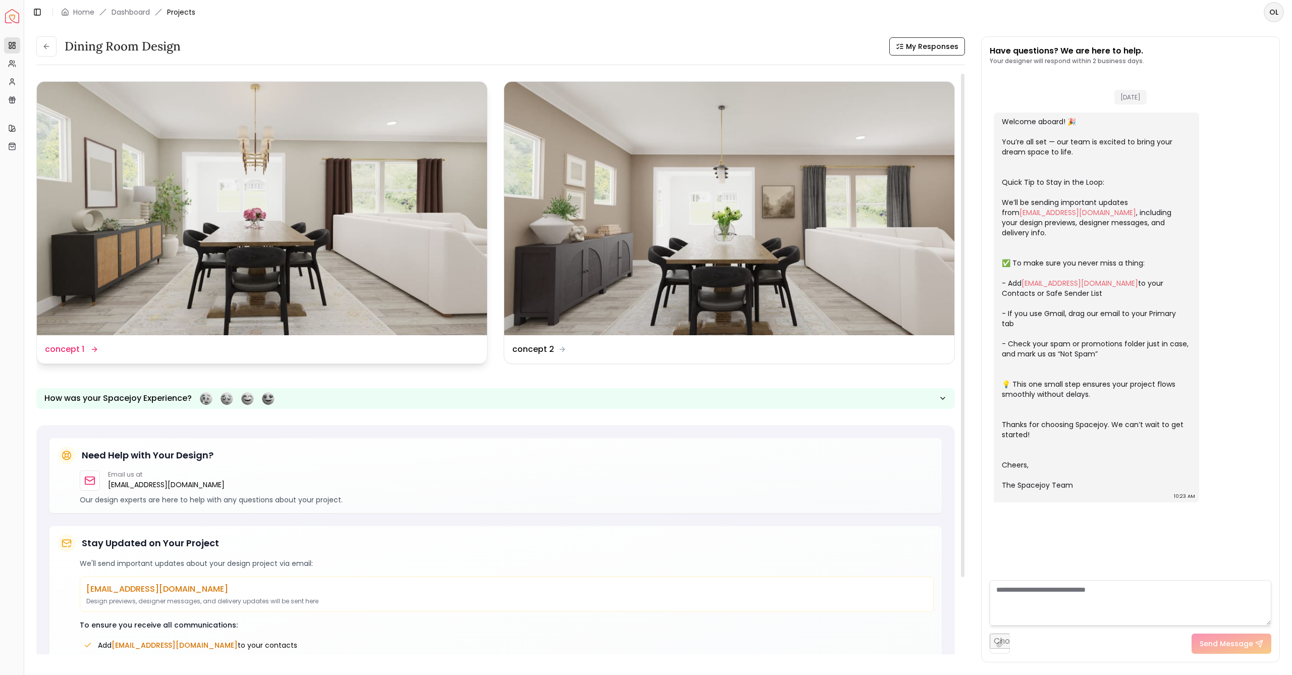
click at [309, 203] on img at bounding box center [262, 208] width 450 height 253
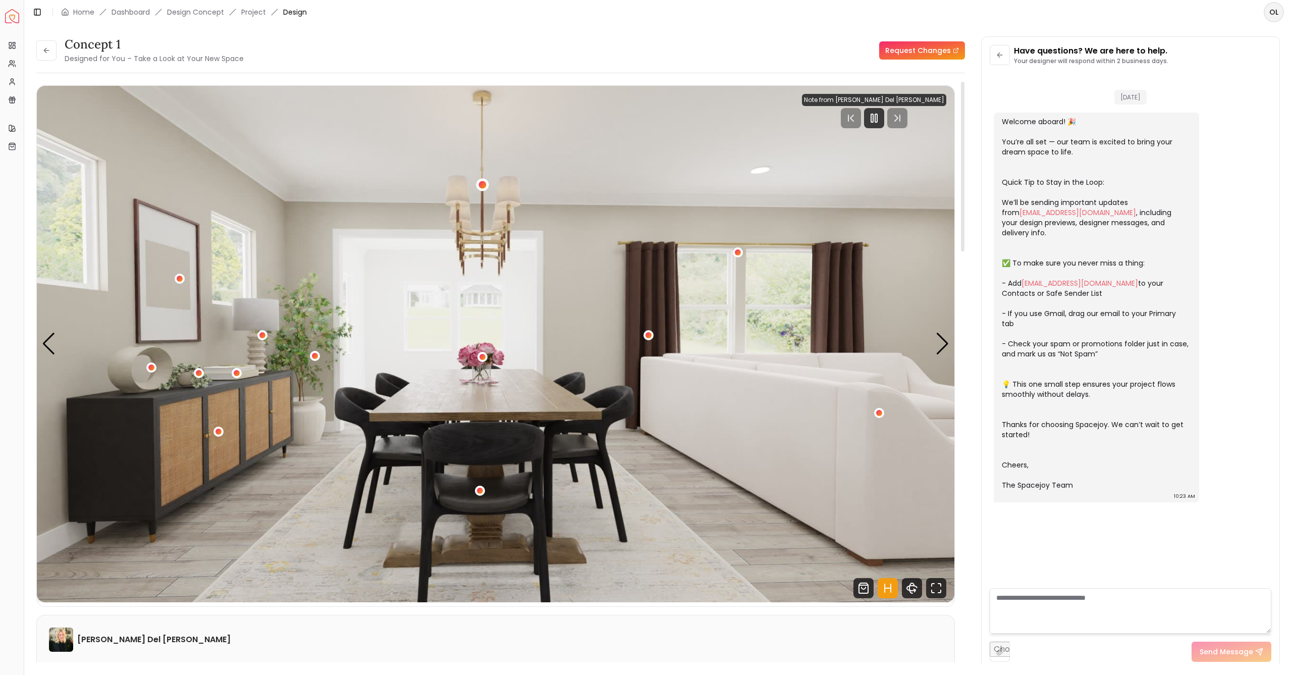
click at [482, 187] on div "1 / 4" at bounding box center [482, 185] width 8 height 8
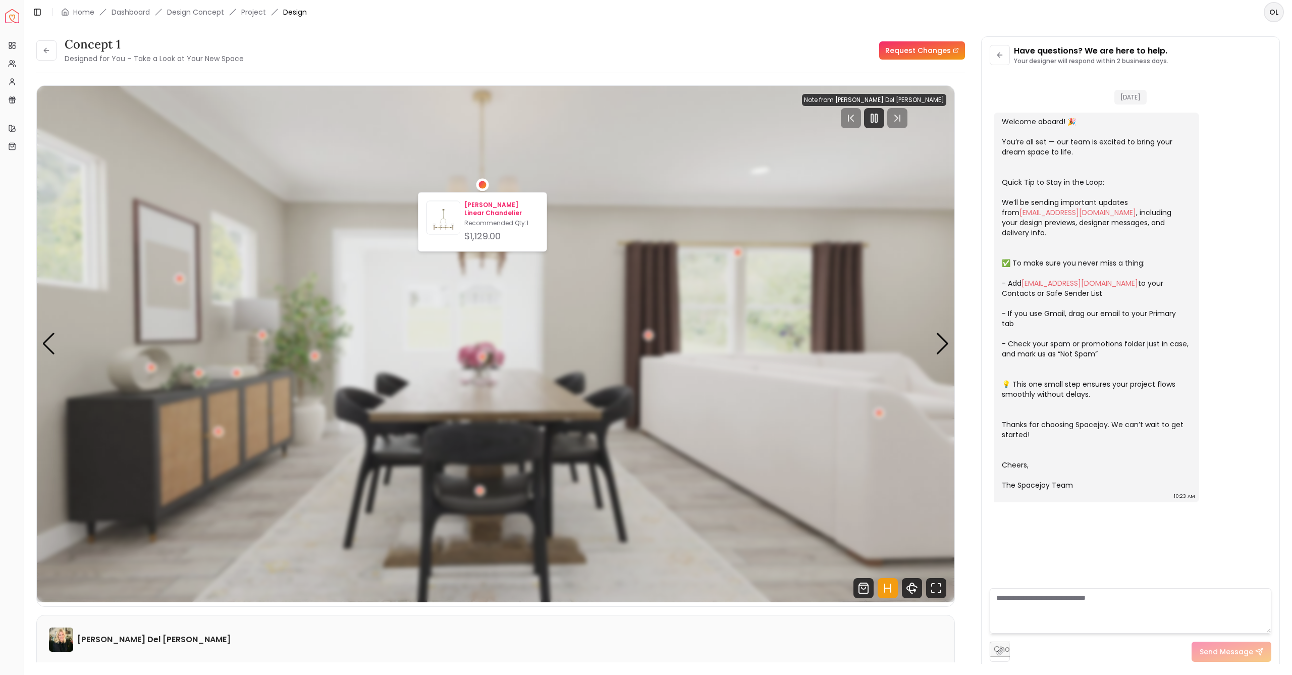
click at [482, 235] on div "$1,129.00" at bounding box center [501, 236] width 74 height 14
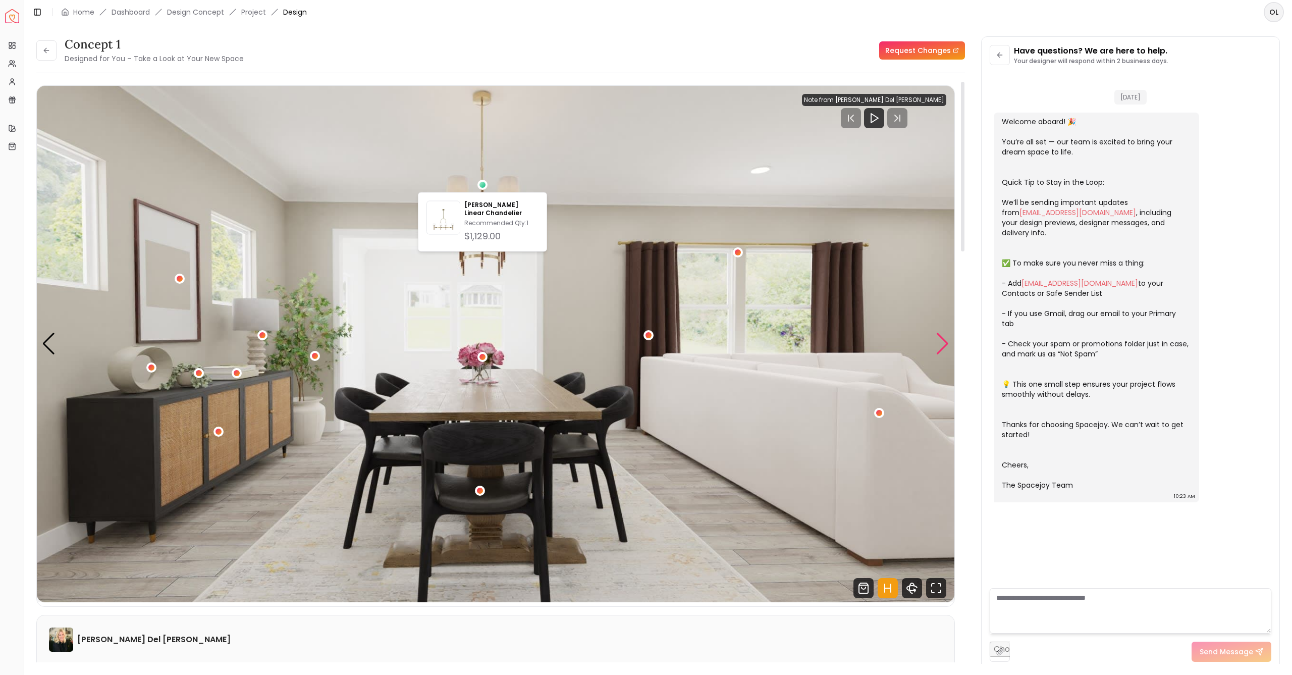
click at [941, 345] on div "Next slide" at bounding box center [943, 344] width 14 height 22
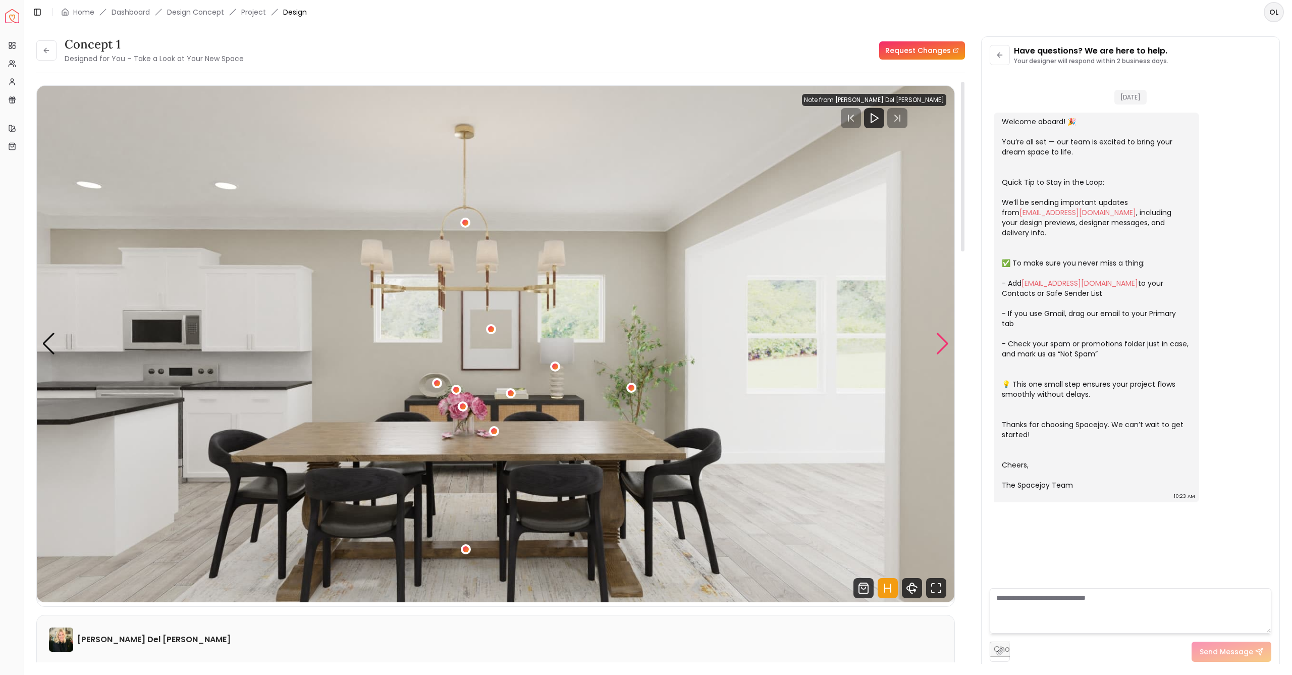
click at [940, 345] on div "Next slide" at bounding box center [943, 344] width 14 height 22
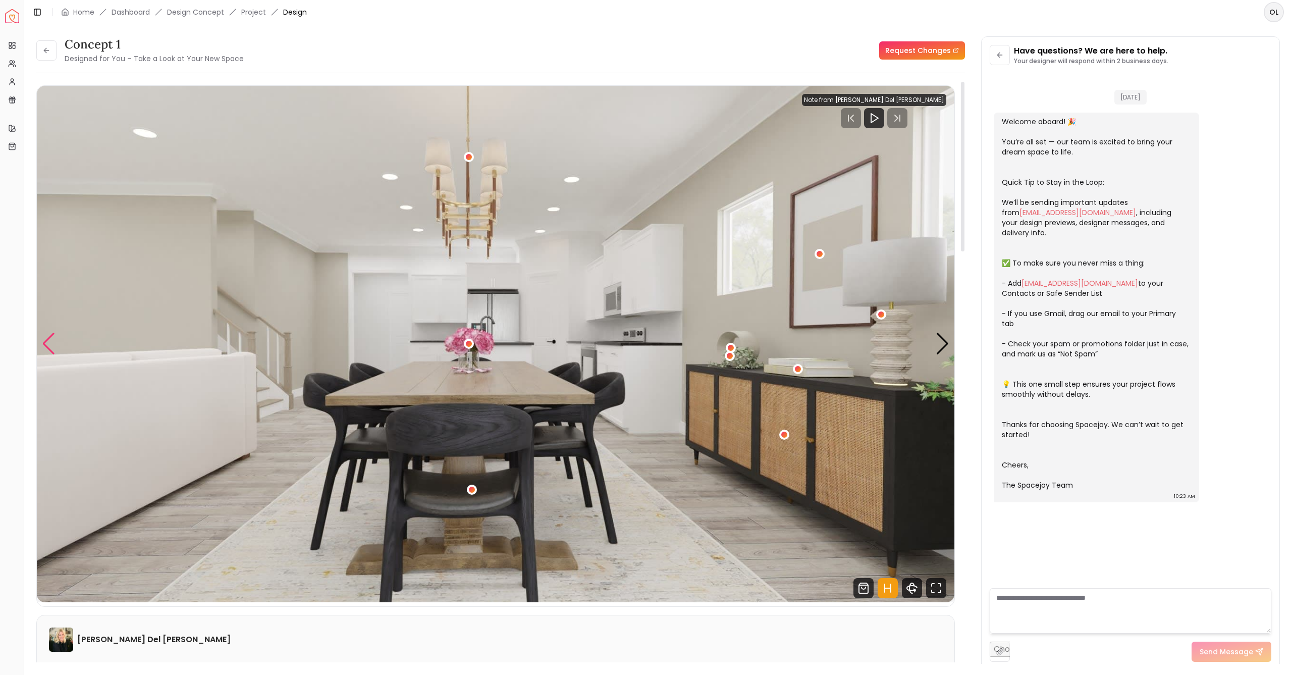
click at [46, 339] on div "Previous slide" at bounding box center [49, 344] width 14 height 22
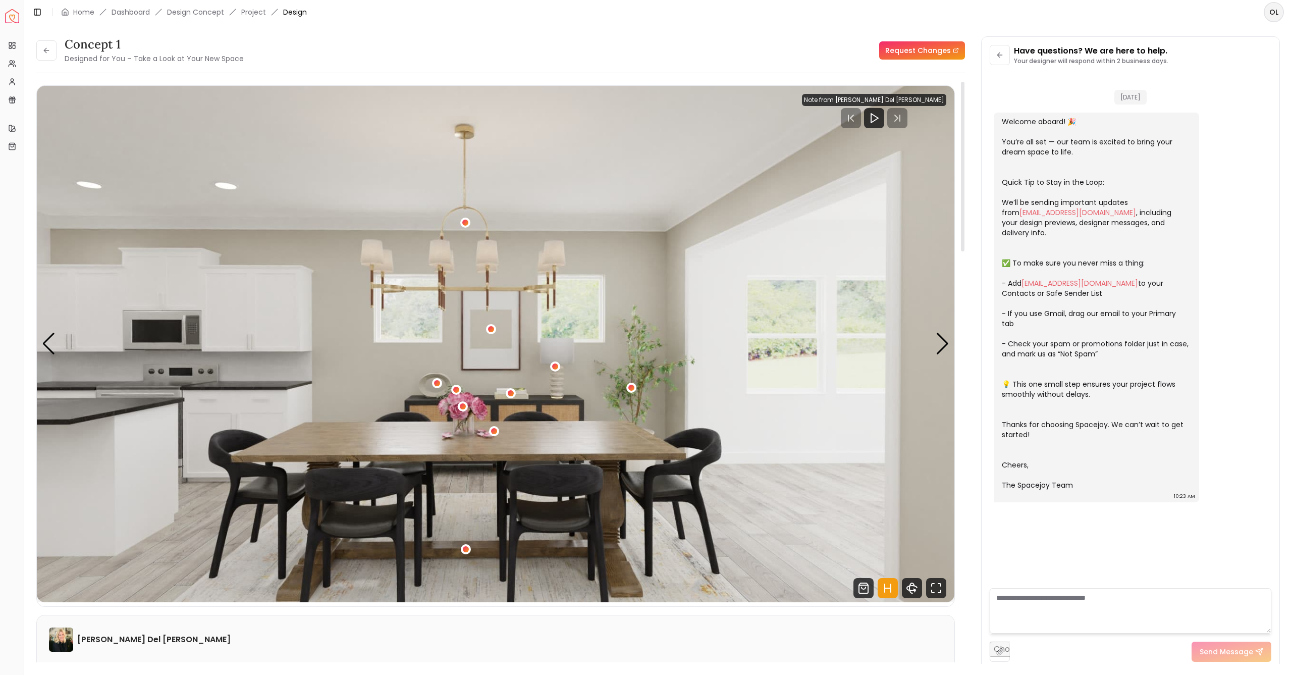
click at [919, 118] on div at bounding box center [874, 118] width 144 height 20
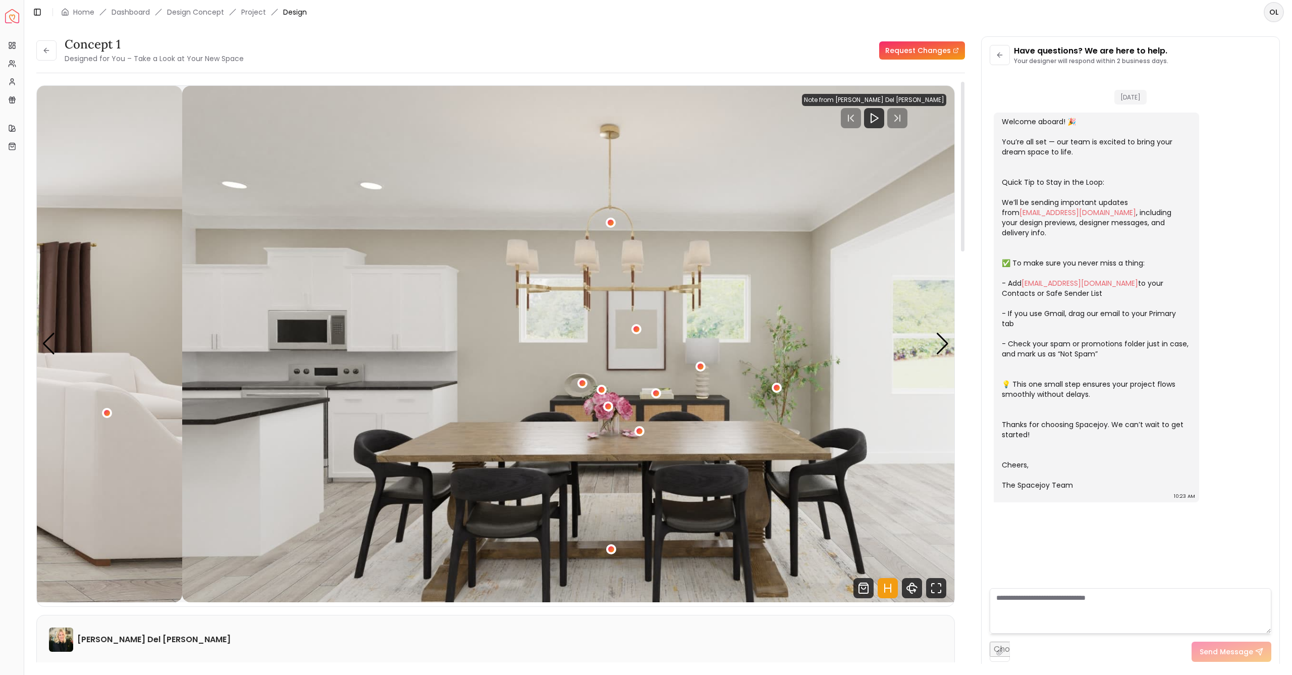
click at [780, 344] on img "2 / 4" at bounding box center [640, 344] width 917 height 516
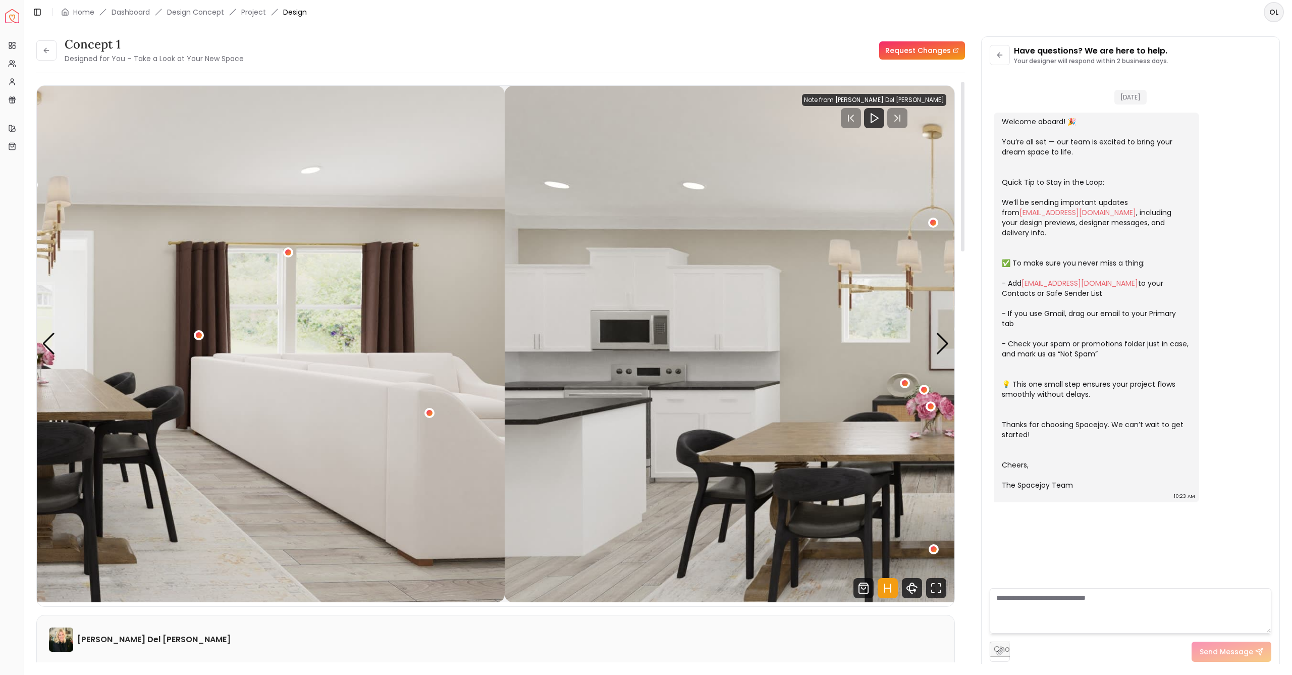
click at [912, 316] on img "2 / 4" at bounding box center [963, 344] width 917 height 516
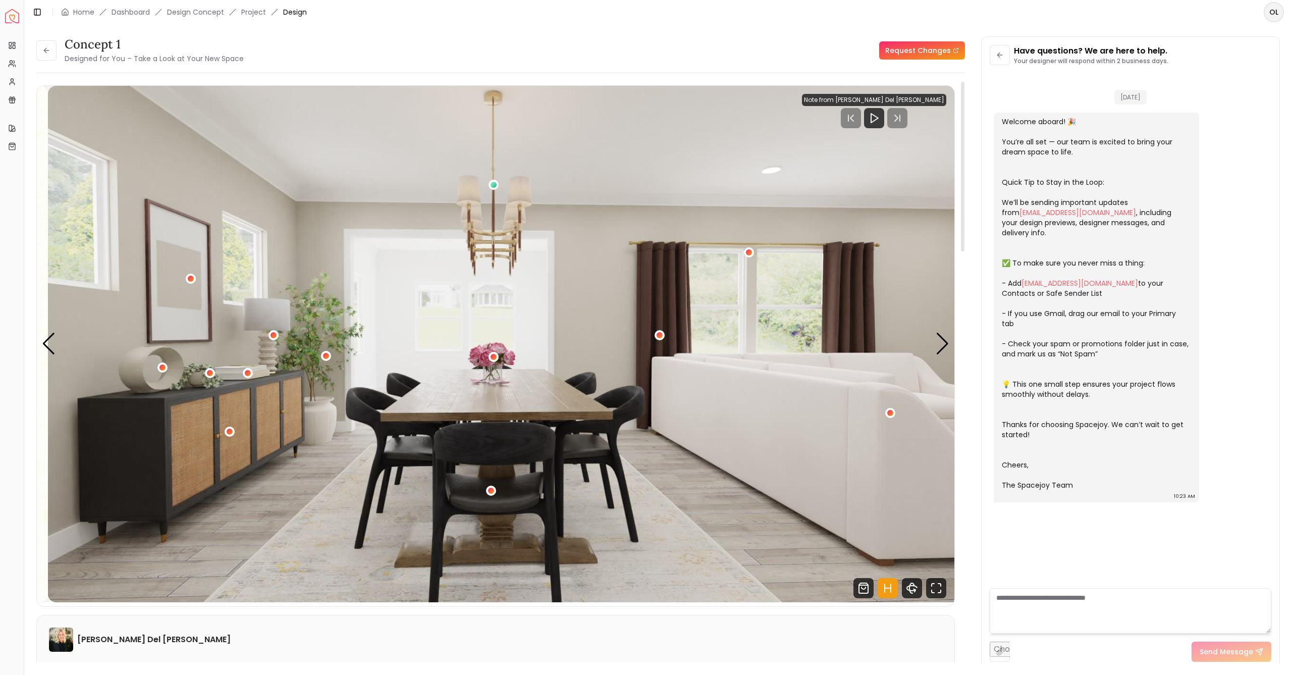
click at [715, 343] on img "1 / 4" at bounding box center [506, 344] width 917 height 516
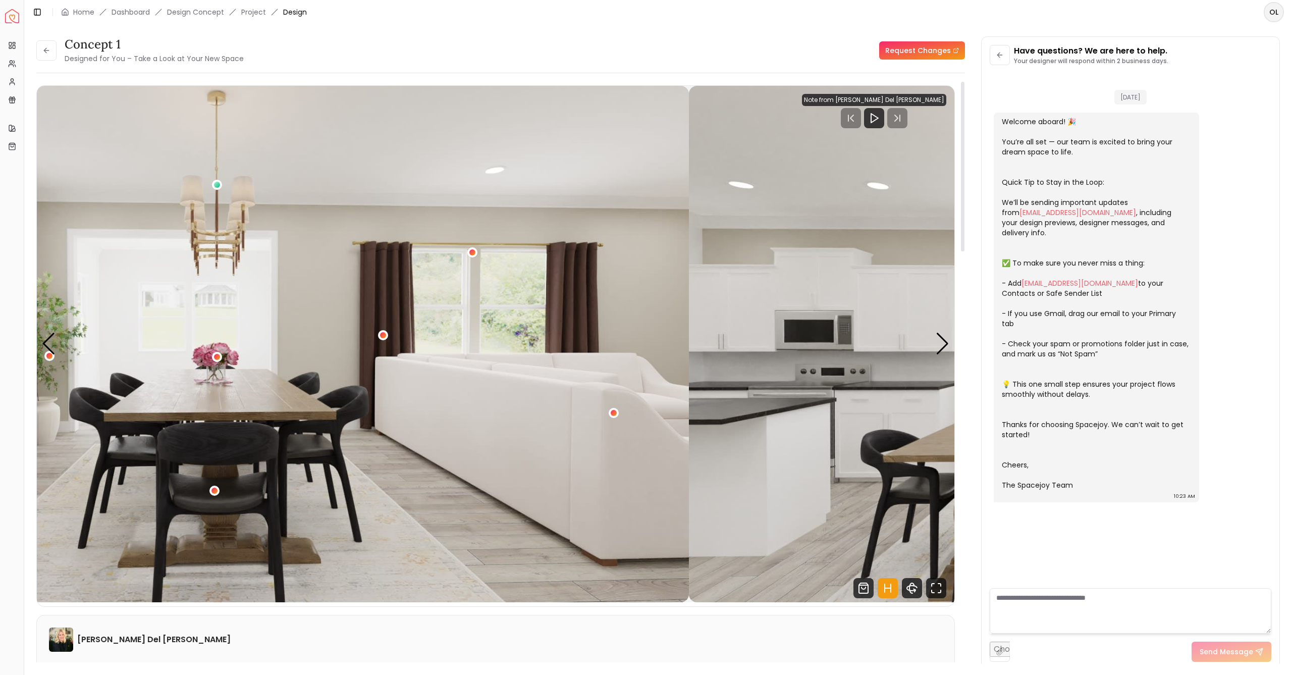
click at [392, 279] on img "1 / 4" at bounding box center [229, 344] width 917 height 516
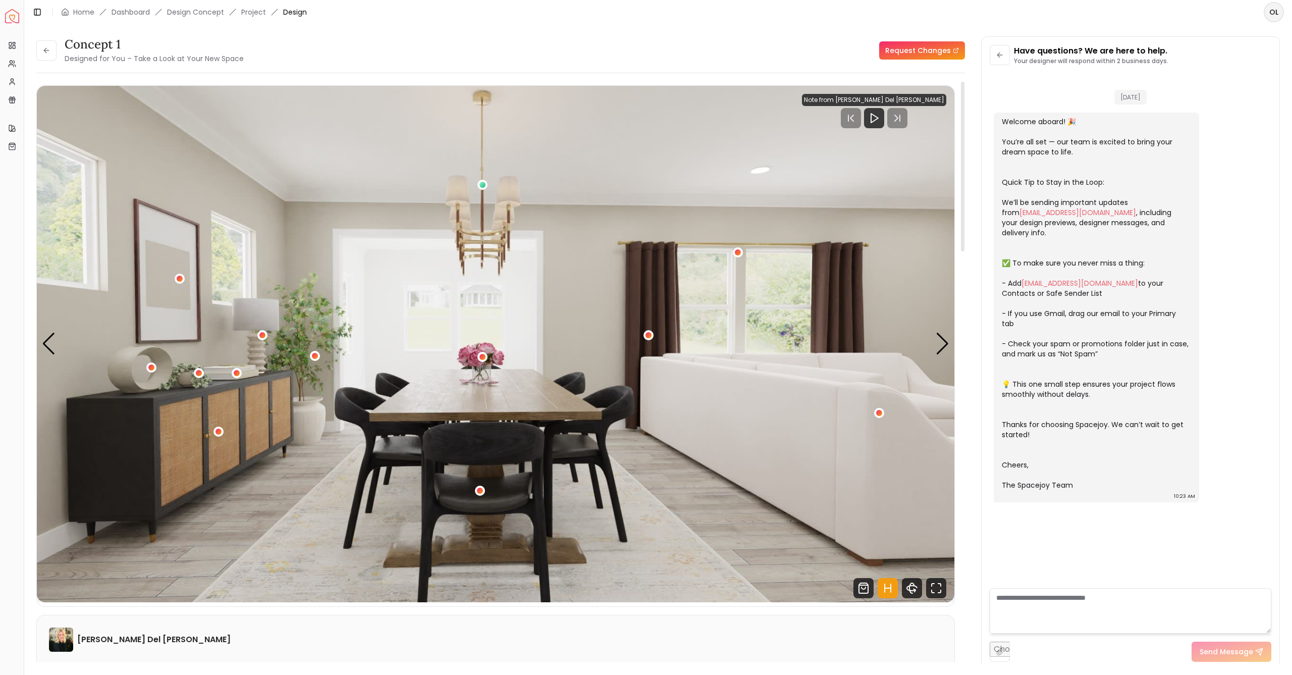
click at [0, 258] on div "Spacejoy Dashboard Overview Projects My Referrals My Profile Gift Card Balance …" at bounding box center [646, 337] width 1292 height 675
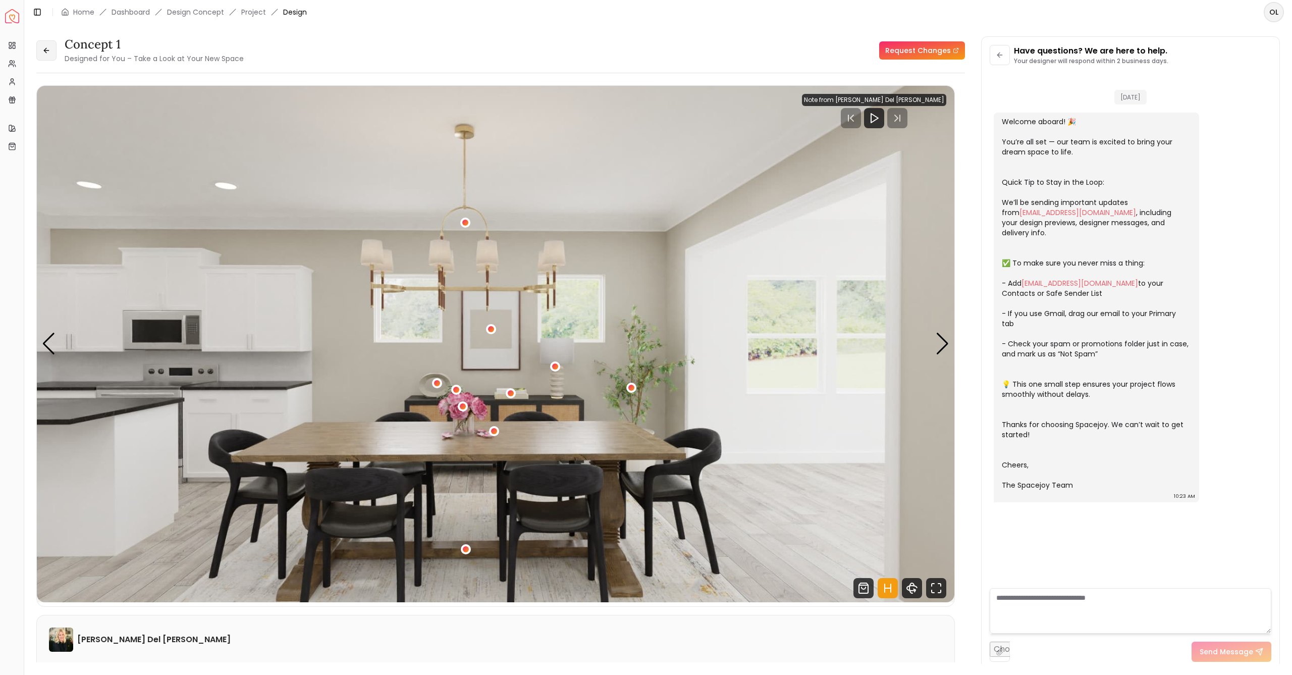
click at [50, 49] on icon at bounding box center [46, 50] width 8 height 8
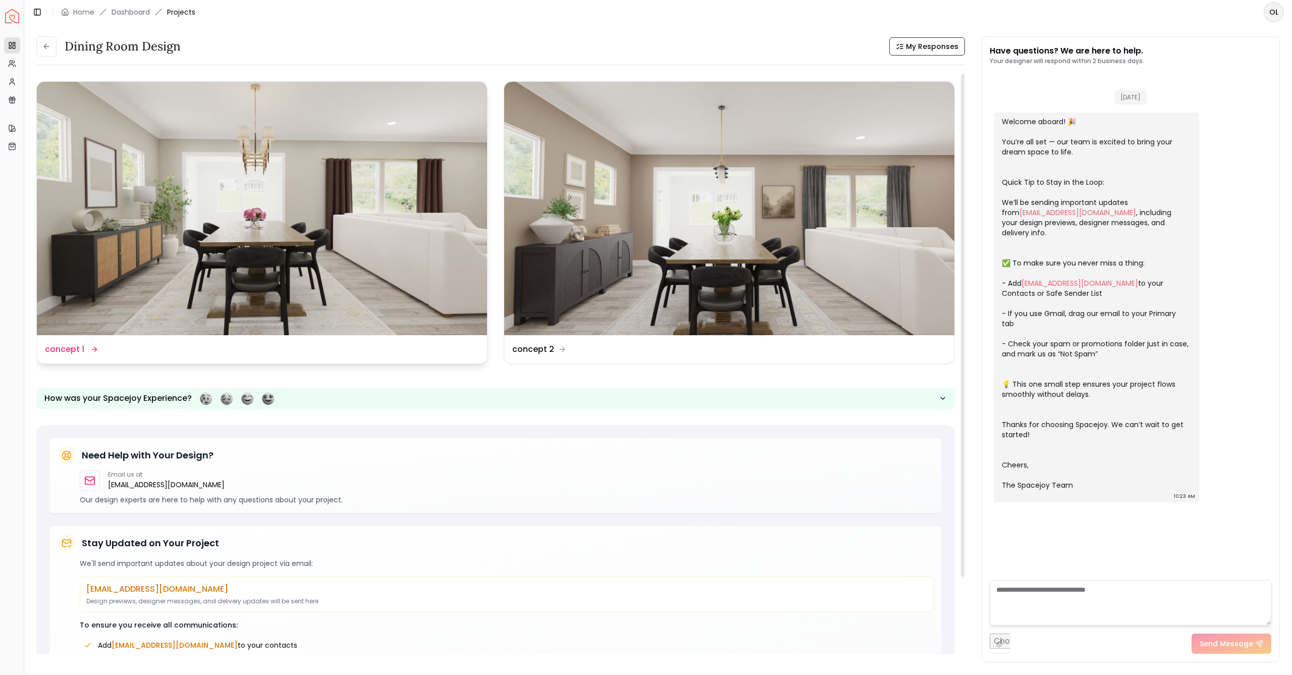
click at [131, 192] on img at bounding box center [262, 208] width 450 height 253
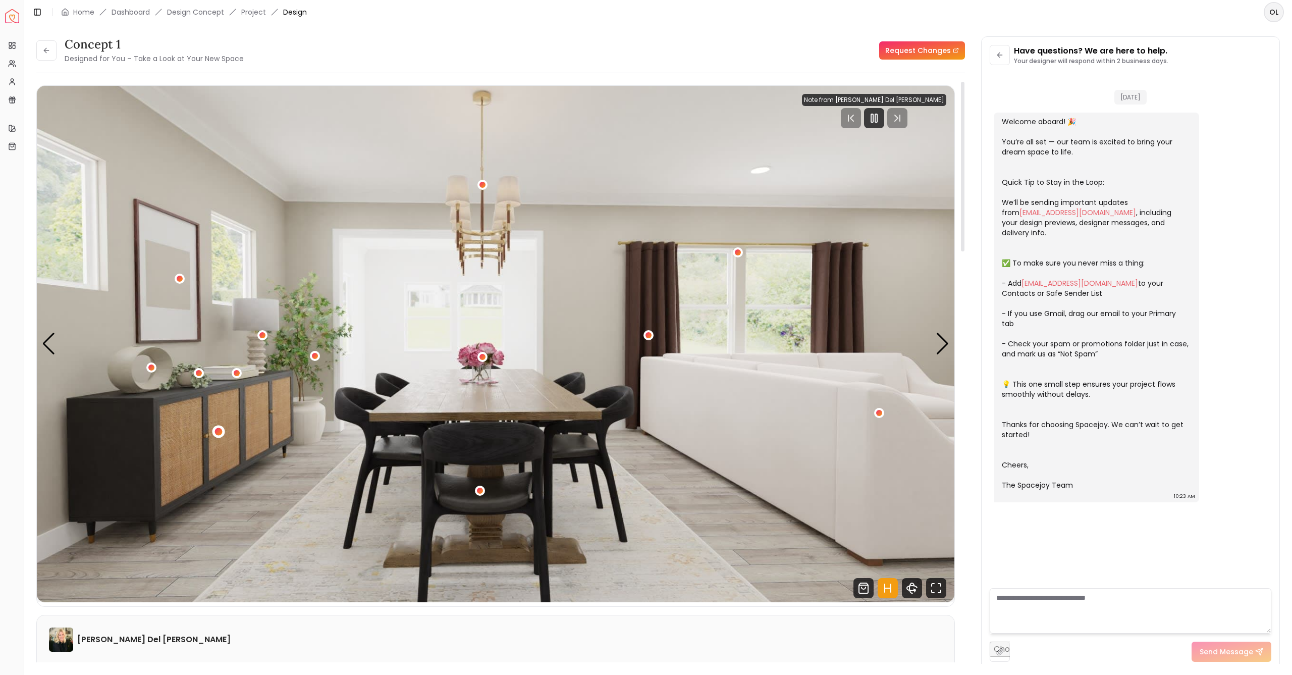
click at [216, 431] on div "1 / 4" at bounding box center [218, 432] width 8 height 8
click at [472, 387] on img "1 / 4" at bounding box center [495, 344] width 917 height 516
click at [479, 495] on div "1 / 4" at bounding box center [479, 490] width 13 height 13
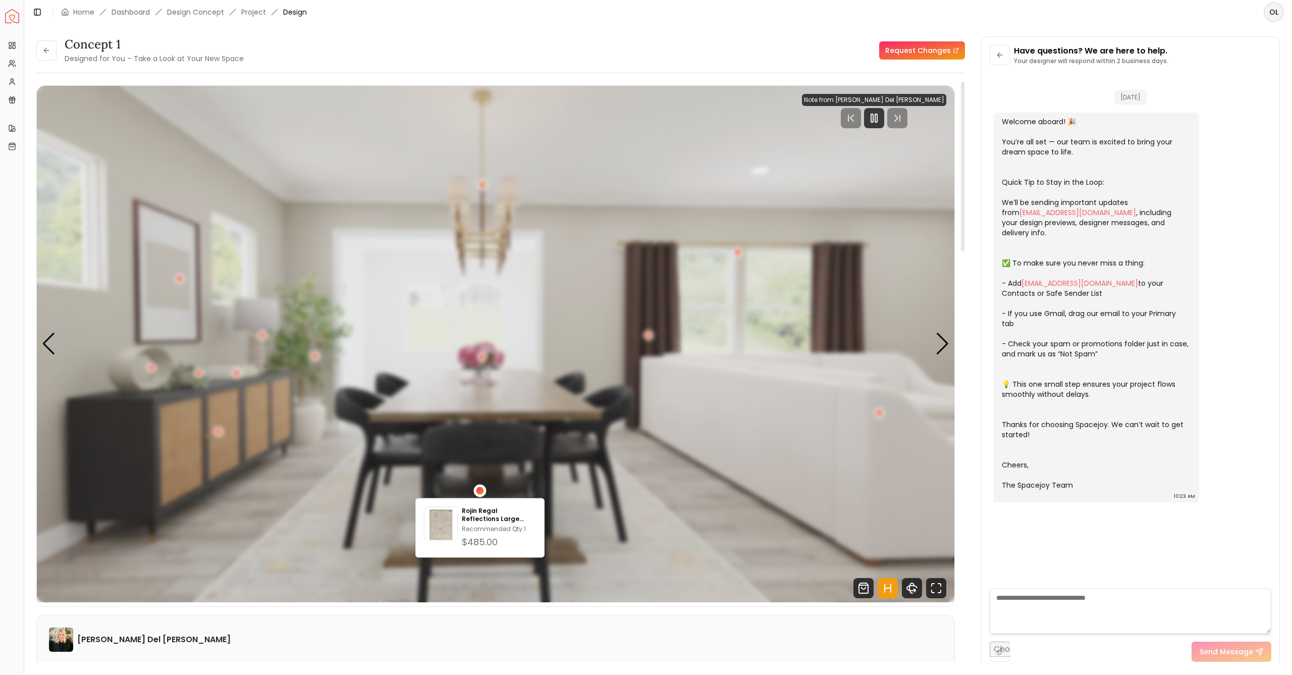
click at [480, 494] on div "1 / 4" at bounding box center [480, 491] width 8 height 8
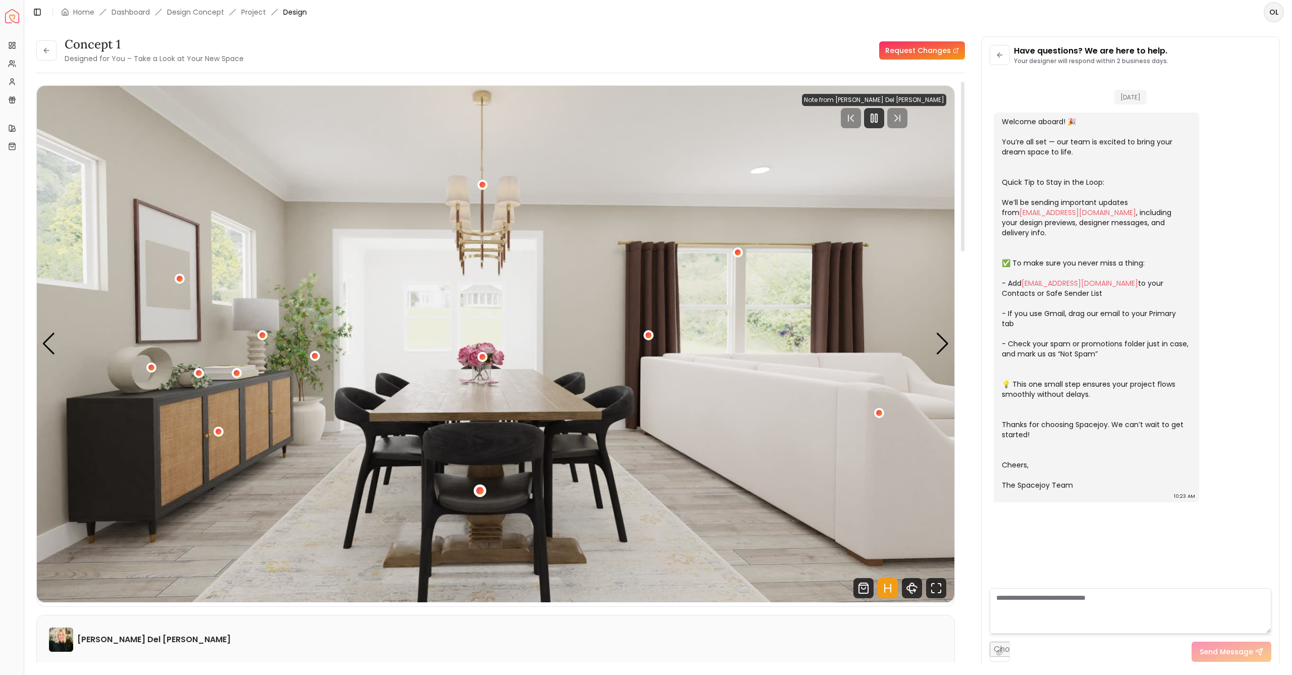
click at [475, 490] on div "1 / 4" at bounding box center [479, 490] width 13 height 13
click at [532, 460] on img "1 / 4" at bounding box center [495, 344] width 917 height 516
click at [472, 493] on img "1 / 4" at bounding box center [495, 344] width 917 height 516
click at [483, 489] on div "1 / 4" at bounding box center [480, 491] width 8 height 8
click at [441, 432] on img "1 / 4" at bounding box center [495, 344] width 917 height 516
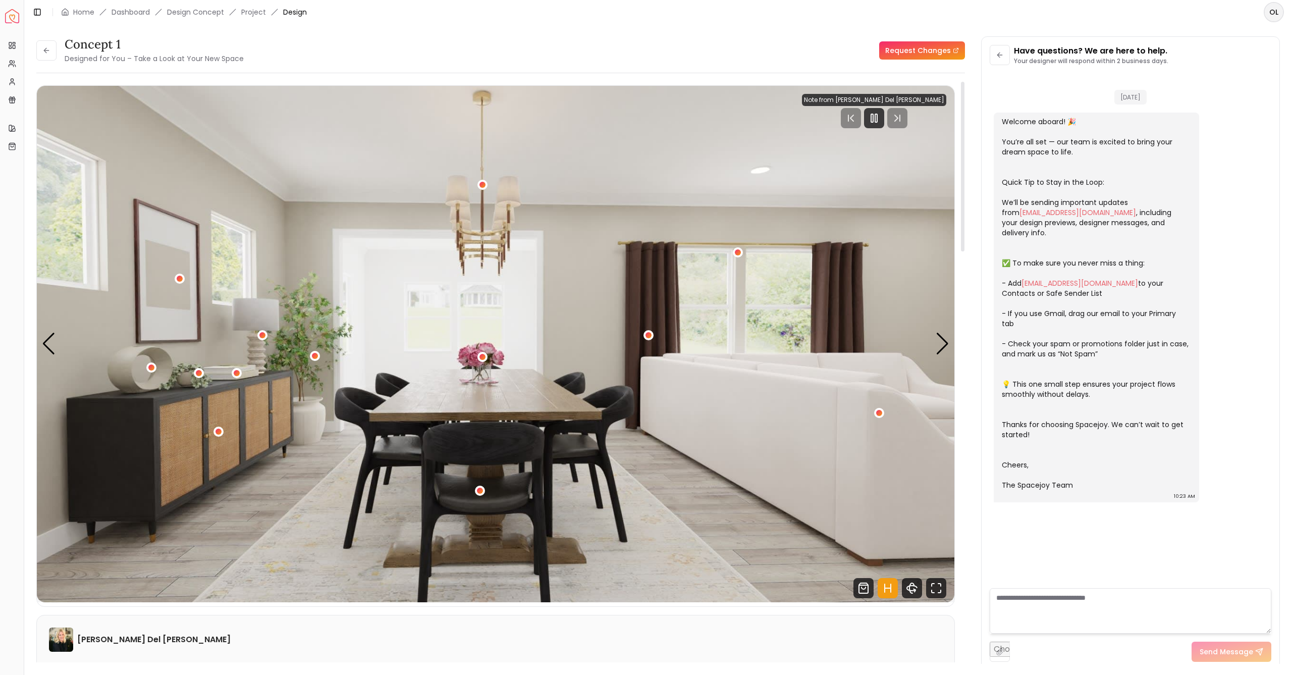
click at [428, 406] on img "1 / 4" at bounding box center [495, 344] width 917 height 516
click at [468, 386] on img "1 / 4" at bounding box center [495, 344] width 917 height 516
click at [487, 354] on div "1 / 4" at bounding box center [482, 357] width 13 height 13
click at [557, 348] on img "1 / 4" at bounding box center [495, 344] width 917 height 516
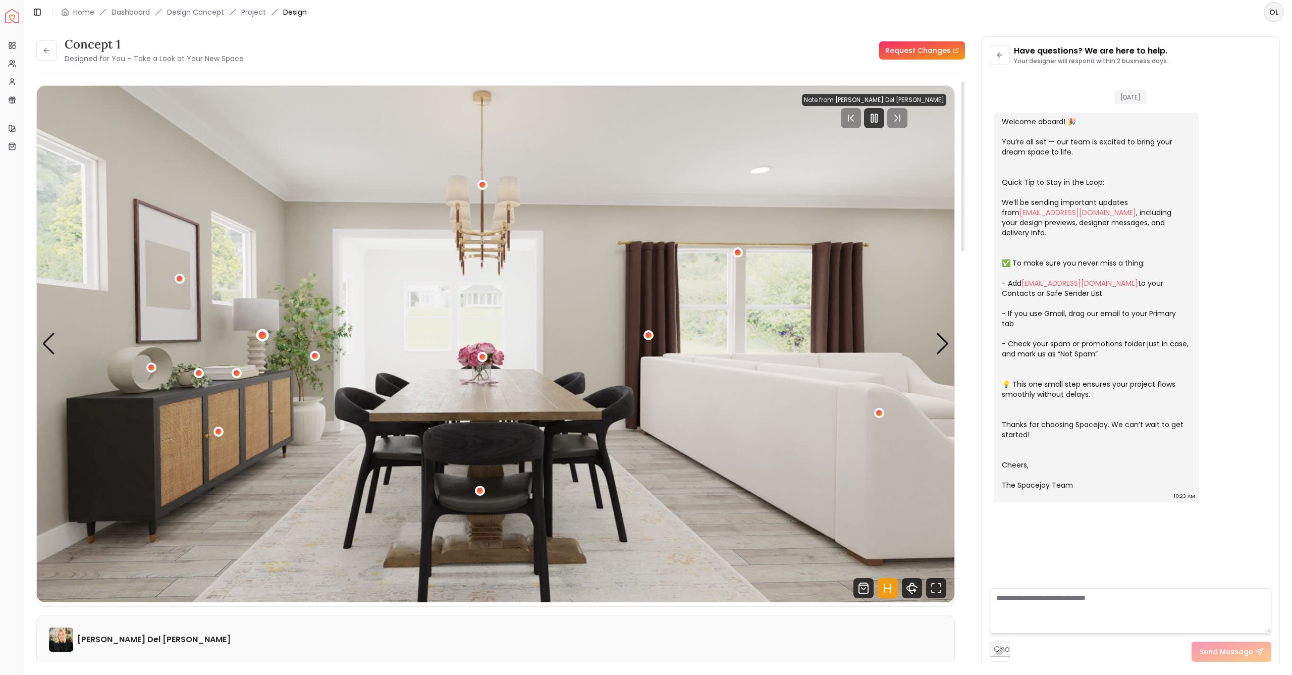
click at [261, 335] on div "1 / 4" at bounding box center [262, 336] width 8 height 8
click at [377, 305] on img "1 / 4" at bounding box center [495, 344] width 917 height 516
click at [940, 340] on div "Next slide" at bounding box center [943, 344] width 14 height 22
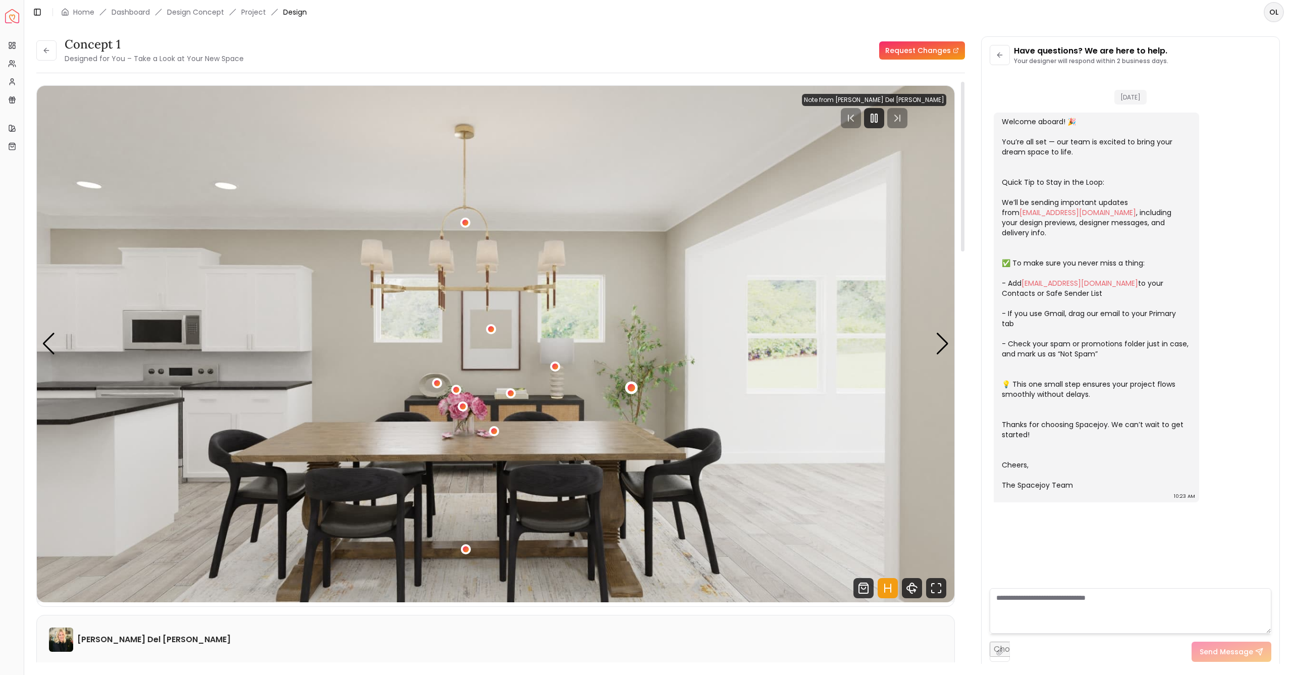
click at [630, 384] on div "2 / 4" at bounding box center [631, 388] width 13 height 13
click at [731, 365] on img "2 / 4" at bounding box center [495, 344] width 917 height 516
click at [947, 348] on div "Next slide" at bounding box center [943, 344] width 14 height 22
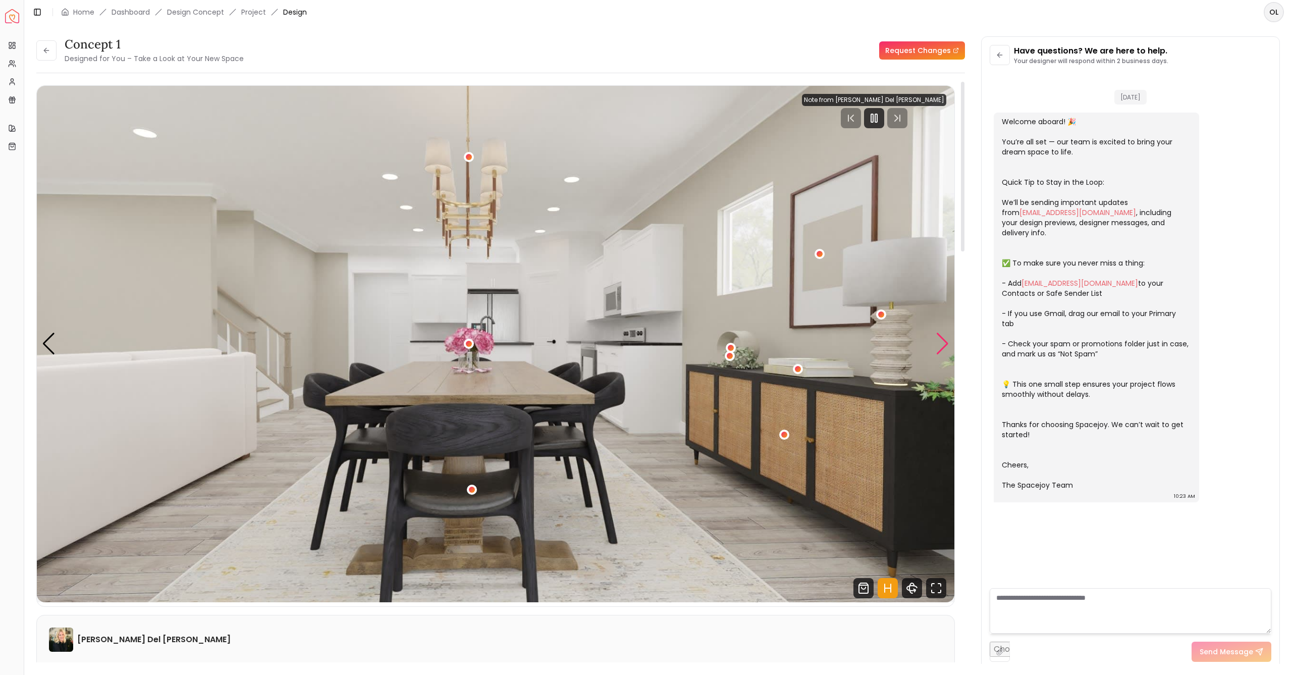
click at [940, 347] on div "Next slide" at bounding box center [943, 344] width 14 height 22
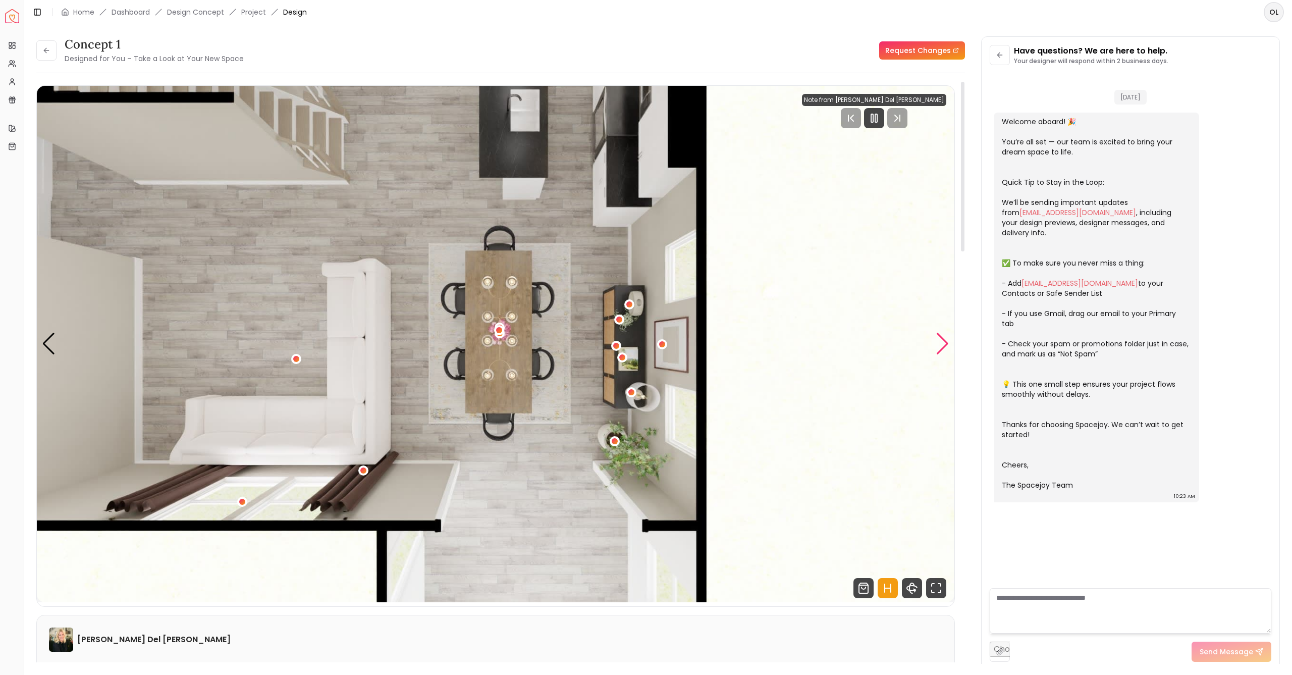
click at [940, 347] on div "Next slide" at bounding box center [943, 344] width 14 height 22
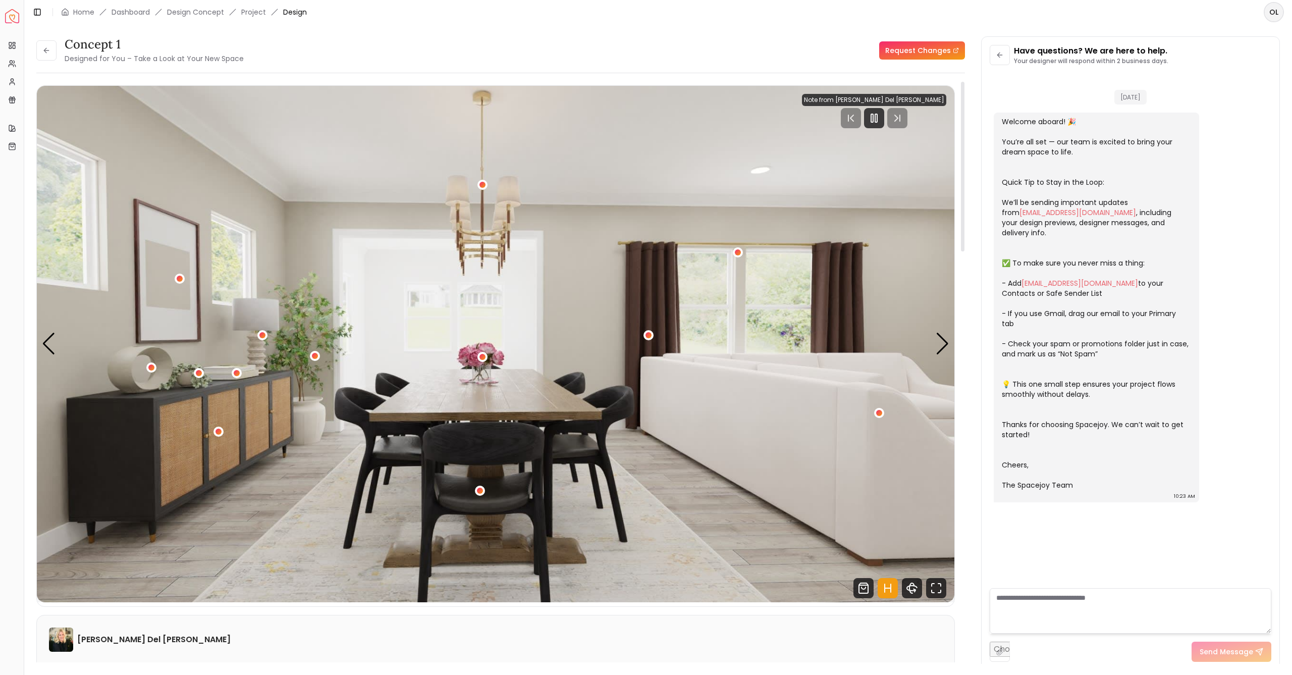
click at [41, 343] on img "1 / 4" at bounding box center [495, 344] width 917 height 516
click at [44, 343] on div "Previous slide" at bounding box center [49, 344] width 14 height 22
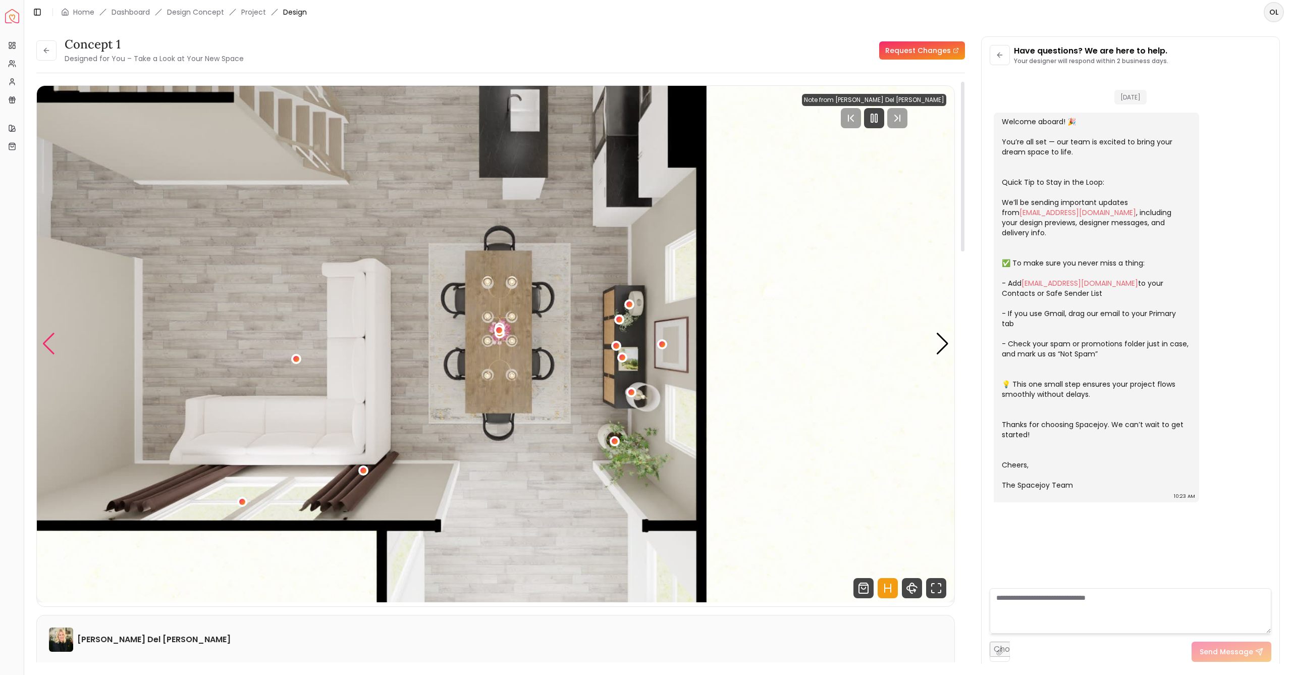
click at [44, 343] on div "Previous slide" at bounding box center [49, 344] width 14 height 22
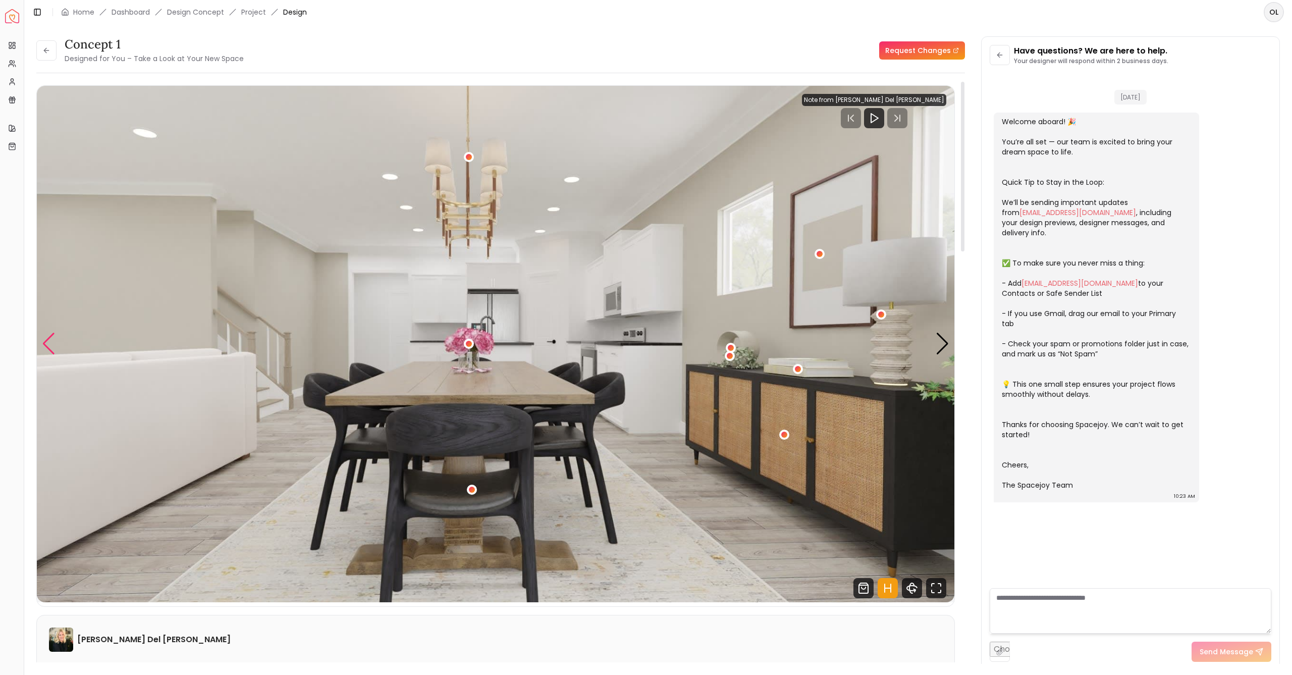
click at [43, 350] on div "Previous slide" at bounding box center [49, 344] width 14 height 22
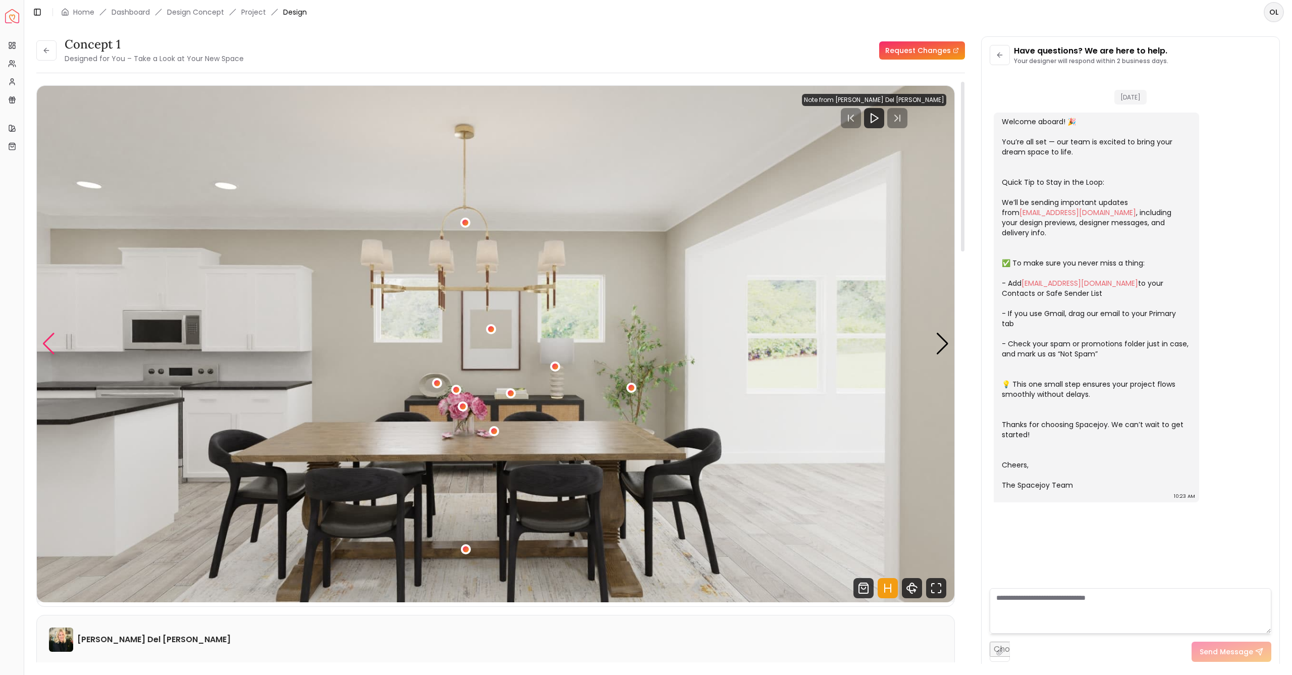
click at [49, 346] on div "Previous slide" at bounding box center [49, 344] width 14 height 22
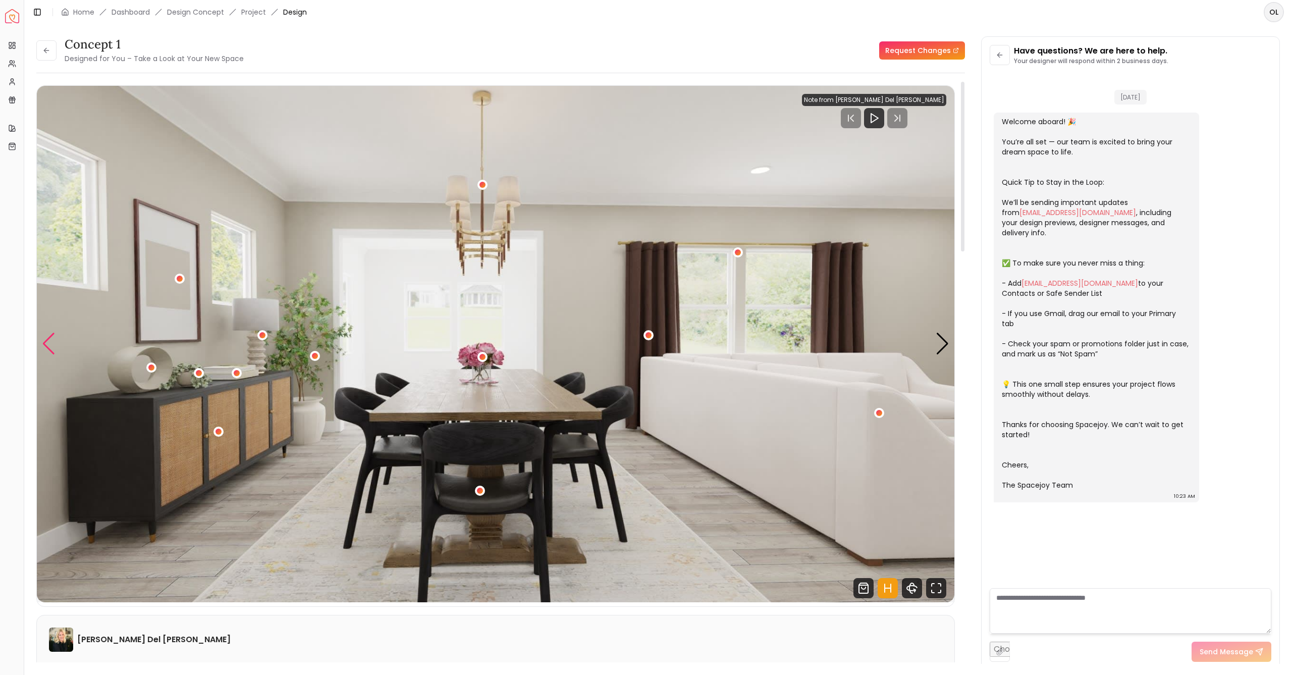
click at [49, 346] on div "Previous slide" at bounding box center [49, 344] width 14 height 22
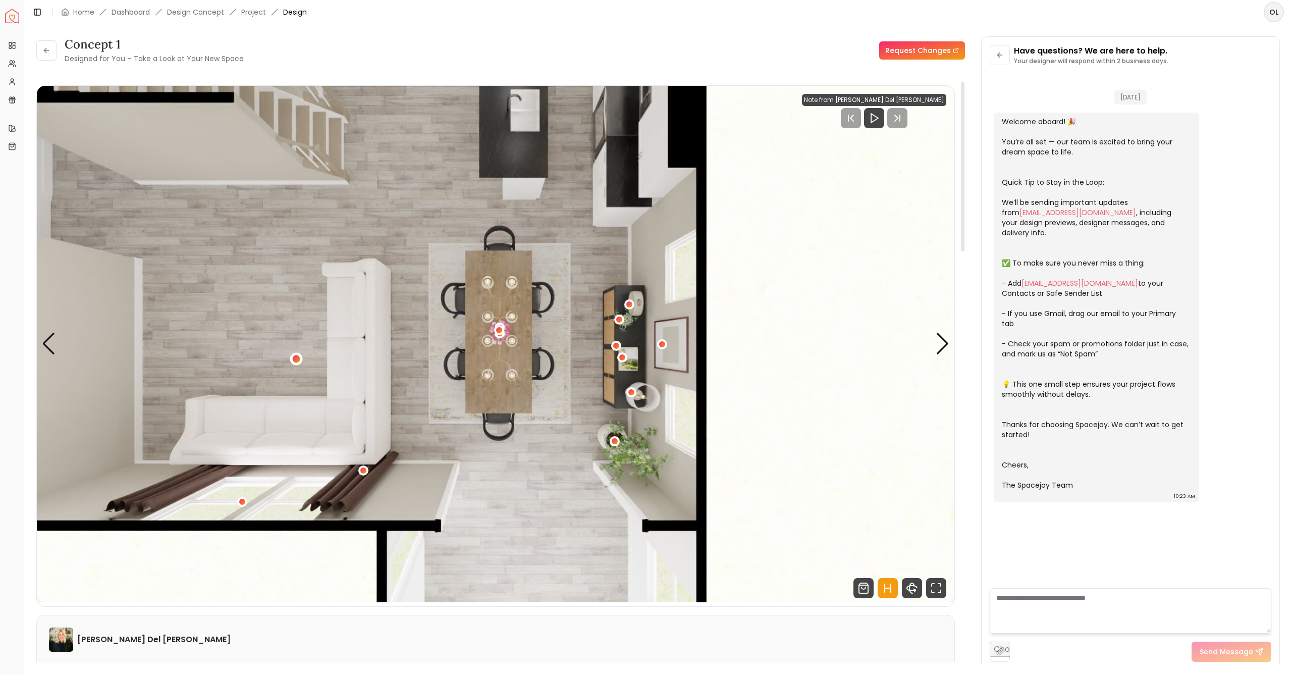
click at [301, 360] on div "4 / 4" at bounding box center [296, 359] width 13 height 13
click at [283, 327] on img "4 / 4" at bounding box center [495, 344] width 917 height 516
click at [296, 355] on div "4 / 4" at bounding box center [297, 359] width 8 height 8
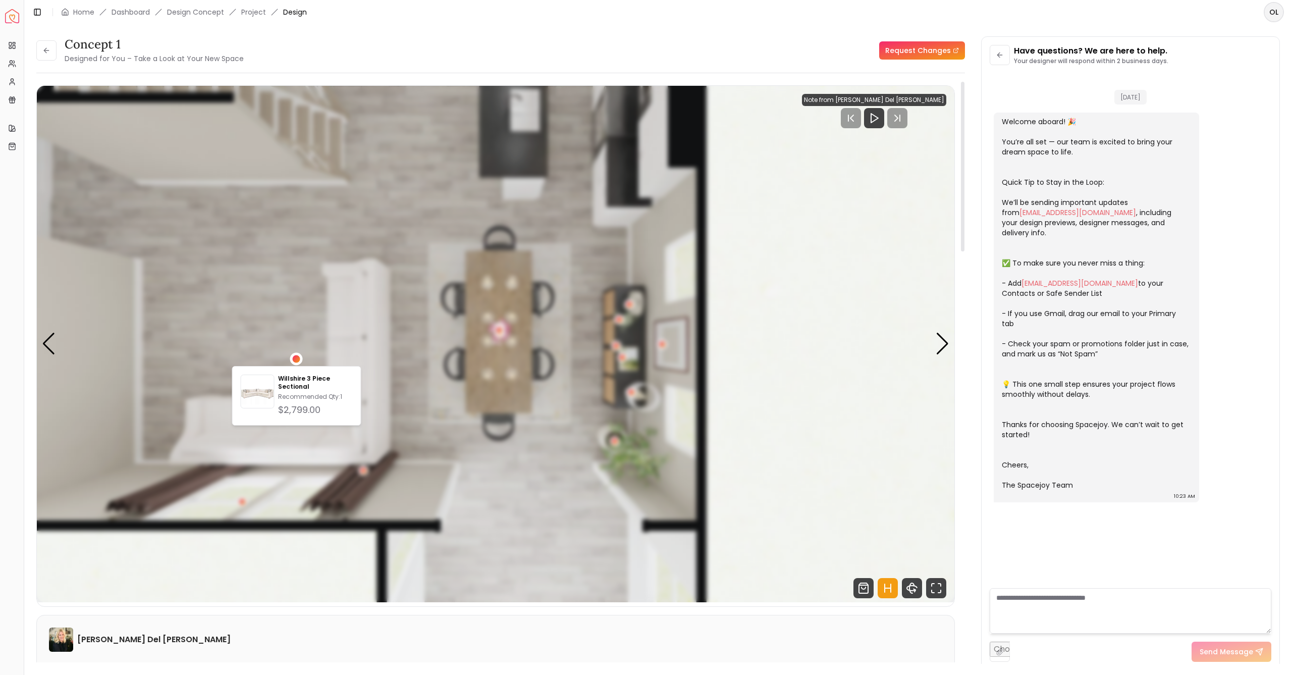
click at [295, 370] on div "Willshire 3 Piece Sectional Recommended Qty: 1 $2,799.00" at bounding box center [296, 396] width 129 height 60
click at [294, 379] on p "Willshire 3 Piece Sectional" at bounding box center [315, 382] width 74 height 16
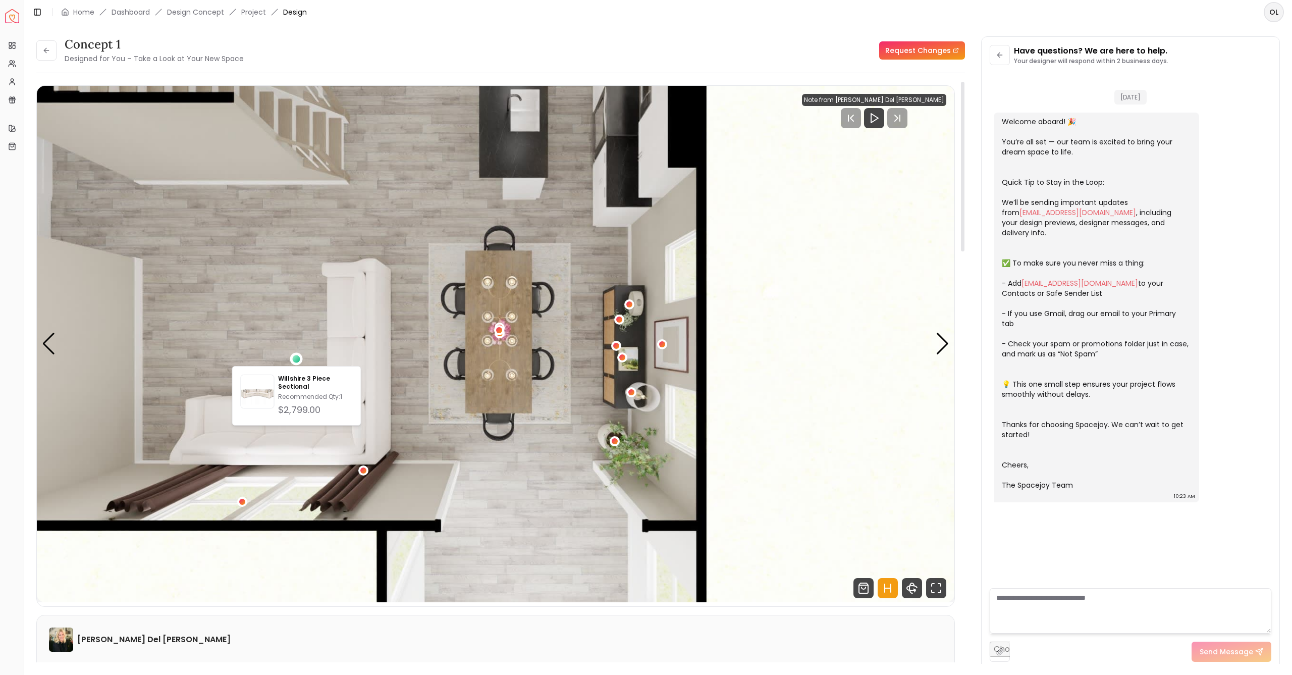
click at [490, 22] on header "Toggle Sidebar Home Dashboard Design Concept Project Design OL" at bounding box center [658, 12] width 1268 height 24
click at [500, 332] on div "4 / 4" at bounding box center [499, 331] width 8 height 8
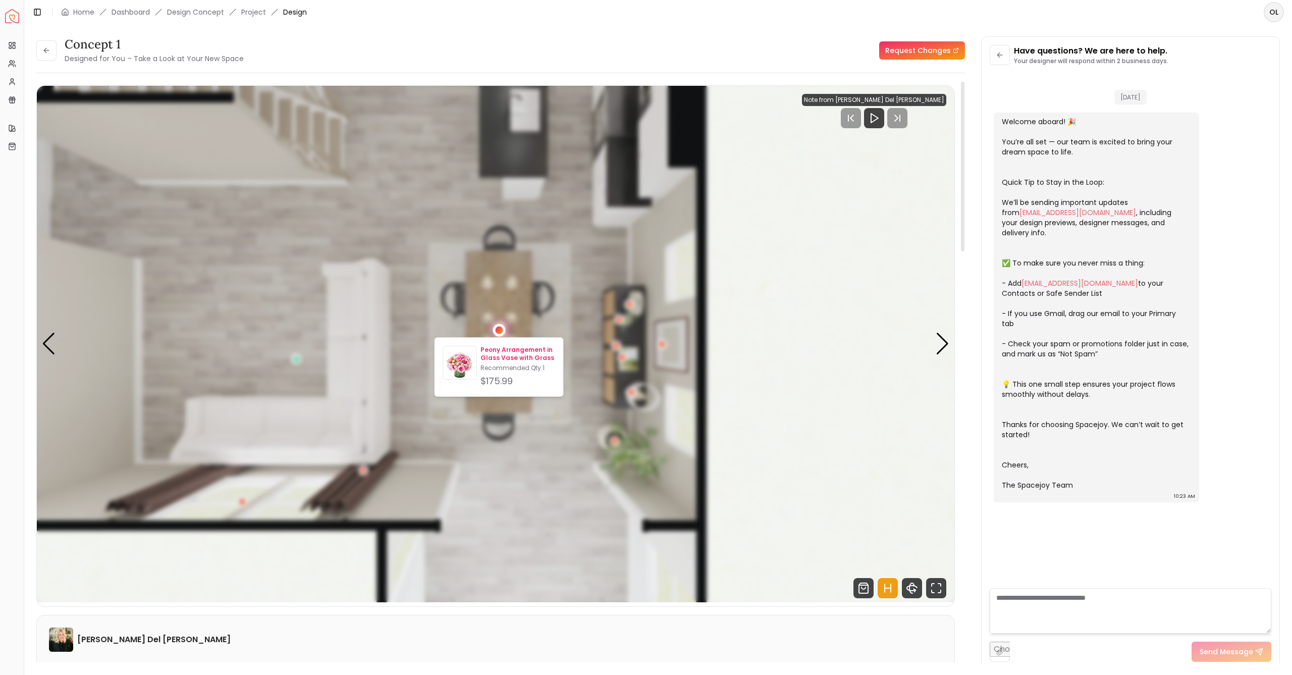
click at [501, 364] on p "Recommended Qty: 1" at bounding box center [517, 368] width 74 height 8
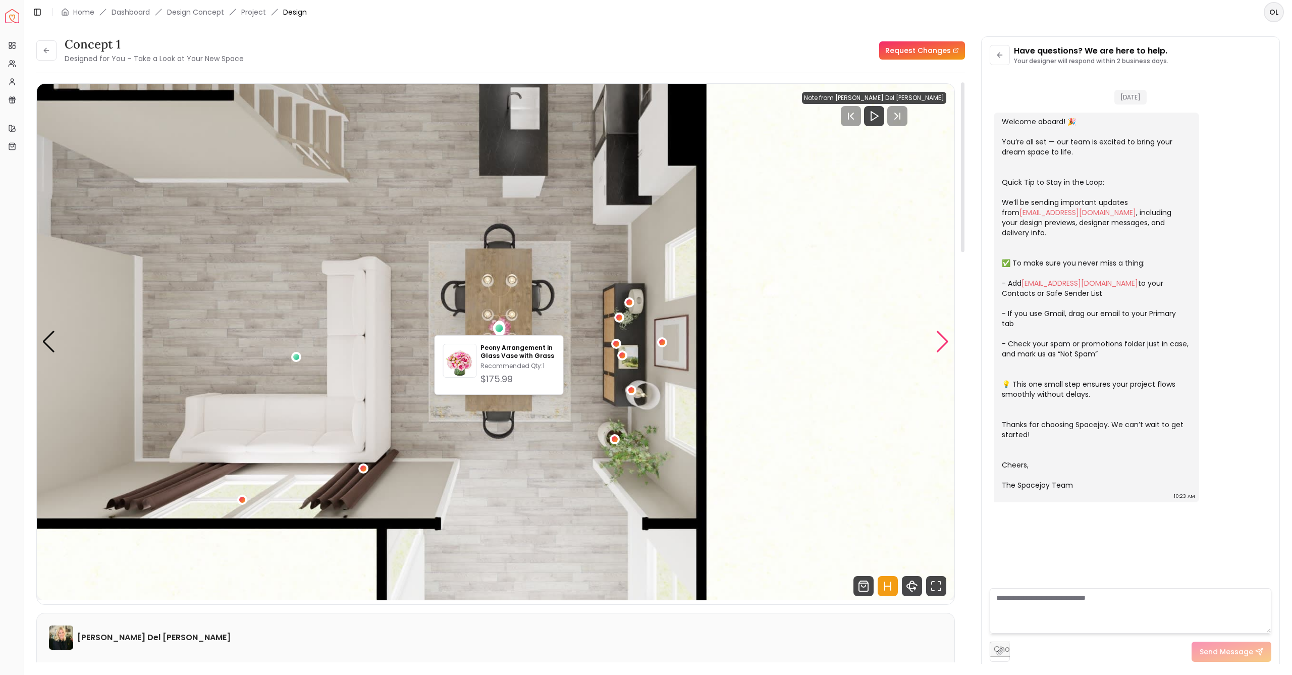
click at [940, 341] on div "Next slide" at bounding box center [943, 342] width 14 height 22
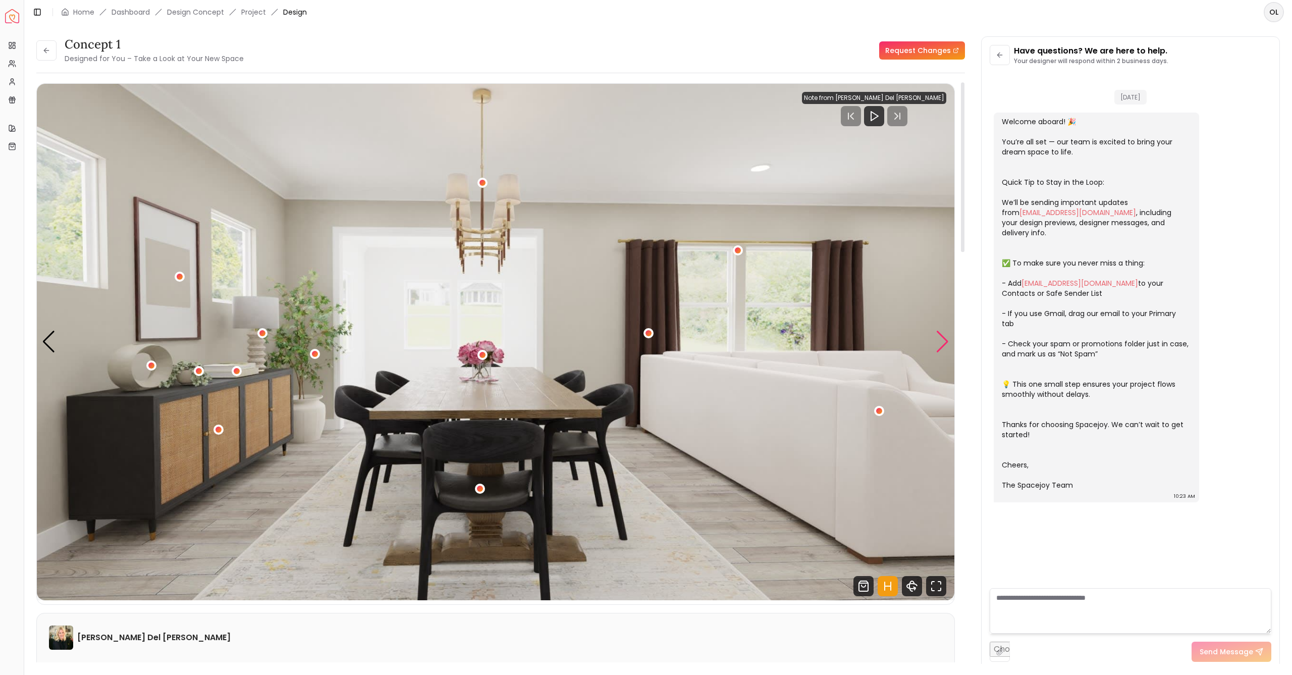
click at [945, 341] on div "Next slide" at bounding box center [943, 342] width 14 height 22
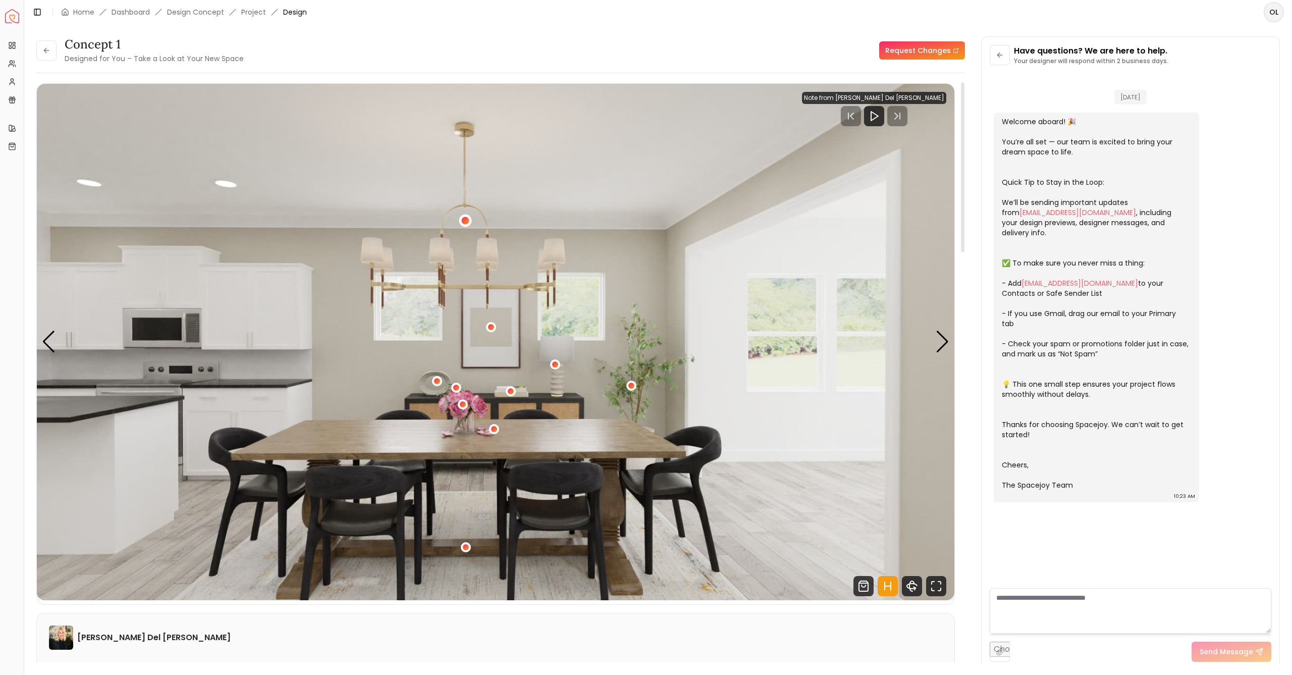
click at [465, 216] on div "2 / 4" at bounding box center [465, 220] width 13 height 13
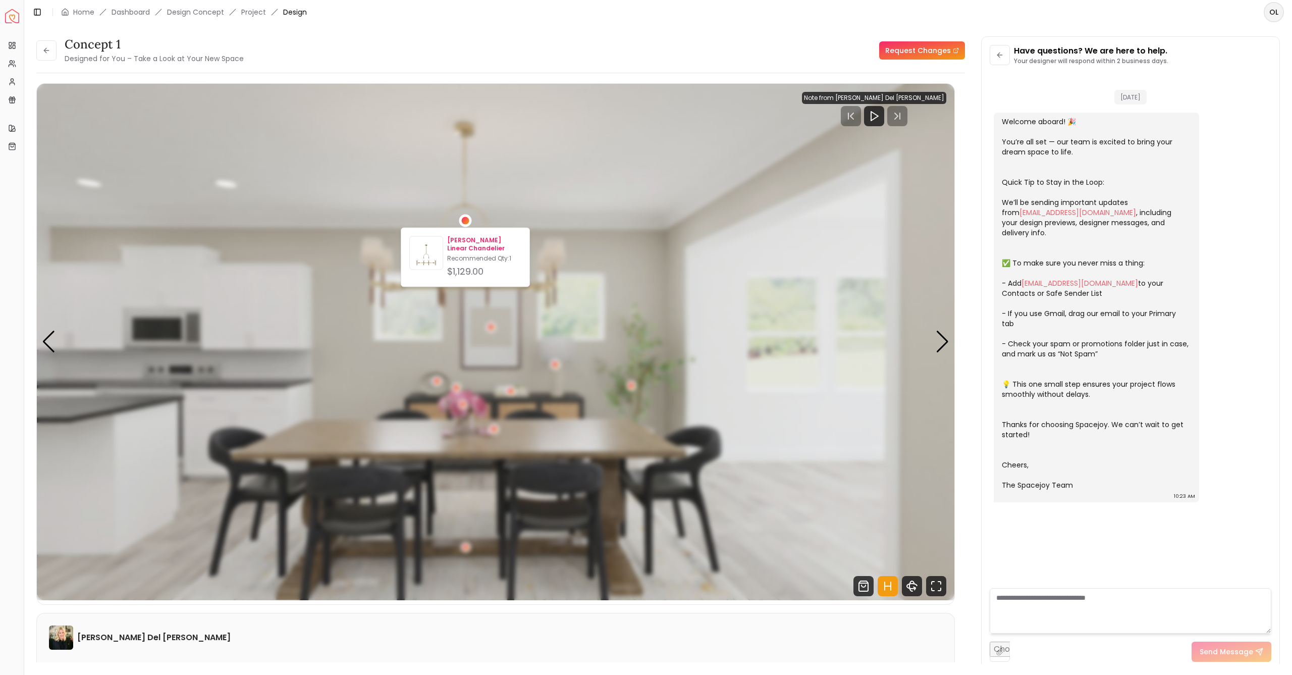
drag, startPoint x: 443, startPoint y: 239, endPoint x: 464, endPoint y: 241, distance: 20.8
click at [469, 240] on p "[PERSON_NAME] Linear Chandelier" at bounding box center [484, 244] width 74 height 16
click at [476, 244] on p "[PERSON_NAME] Linear Chandelier" at bounding box center [484, 244] width 74 height 16
